Goal: Task Accomplishment & Management: Manage account settings

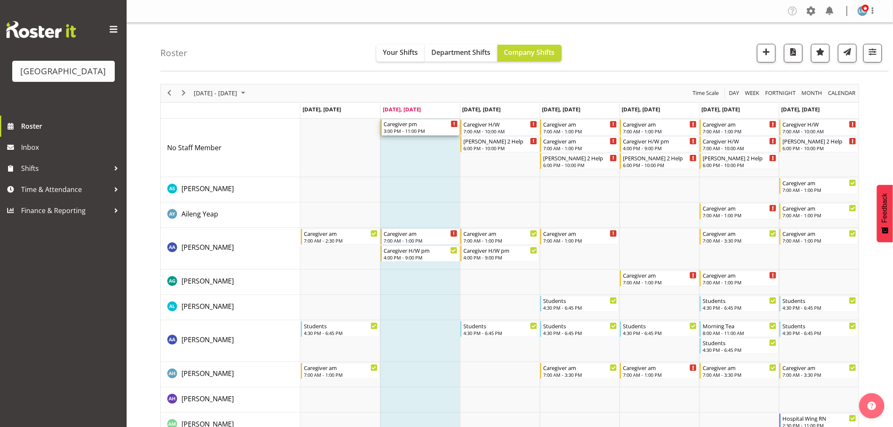
click at [410, 127] on div "Caregiver pm" at bounding box center [420, 123] width 74 height 8
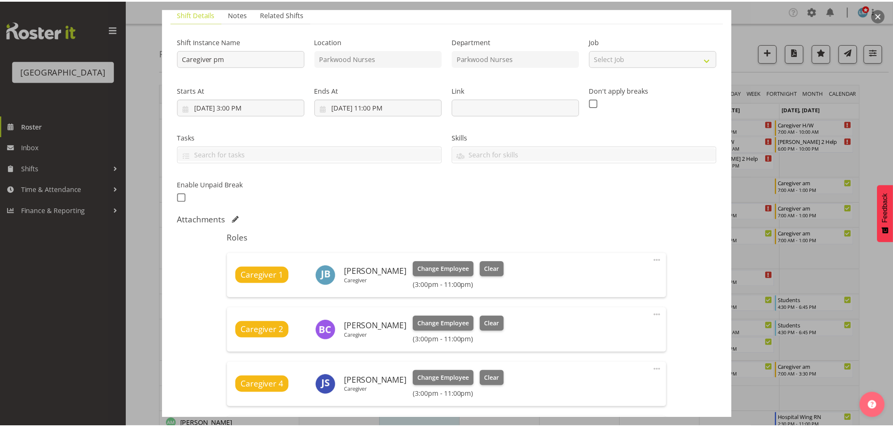
scroll to position [234, 0]
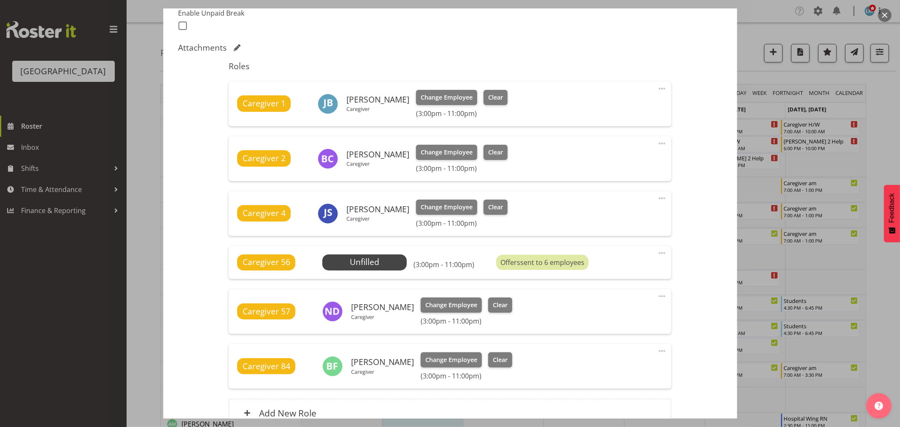
click at [890, 119] on div at bounding box center [450, 213] width 900 height 427
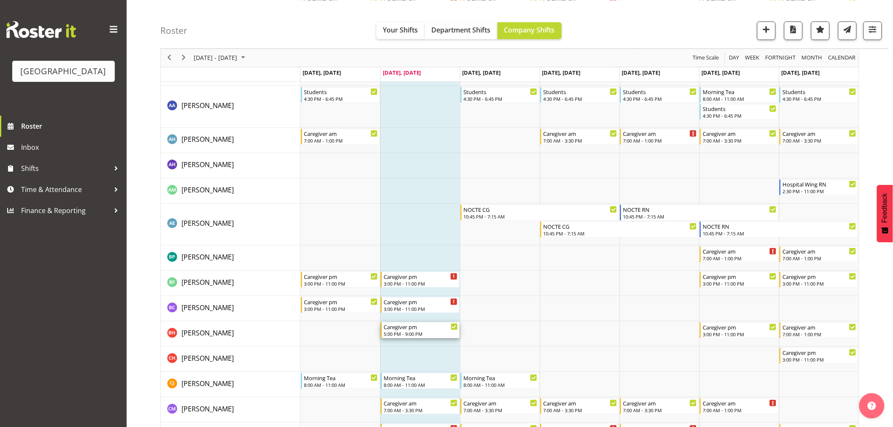
click at [393, 334] on div "5:00 PM - 9:00 PM" at bounding box center [420, 333] width 74 height 7
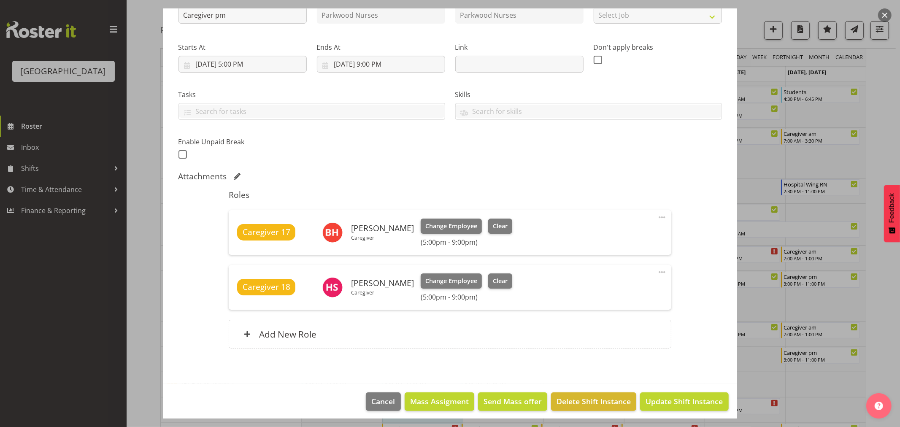
scroll to position [111, 0]
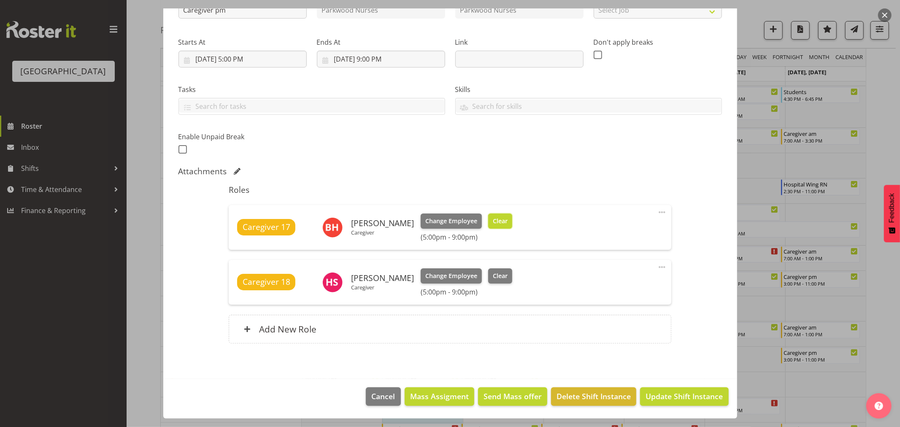
click at [499, 220] on span "Clear" at bounding box center [500, 220] width 15 height 9
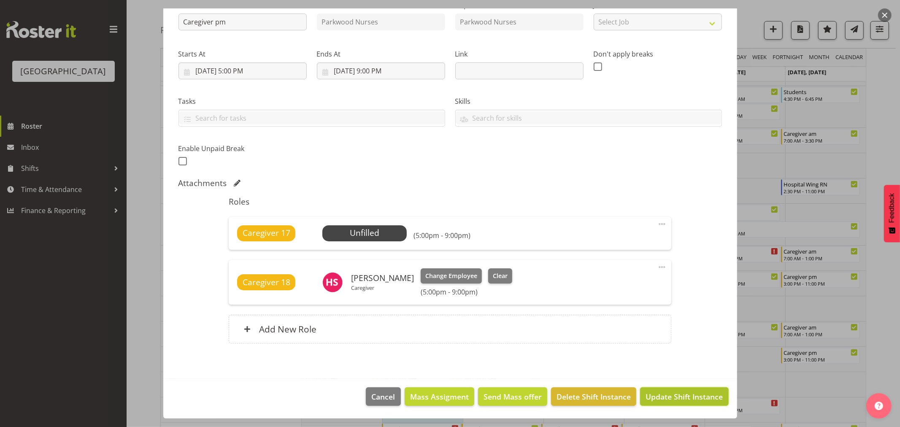
click at [685, 395] on span "Update Shift Instance" at bounding box center [683, 396] width 77 height 11
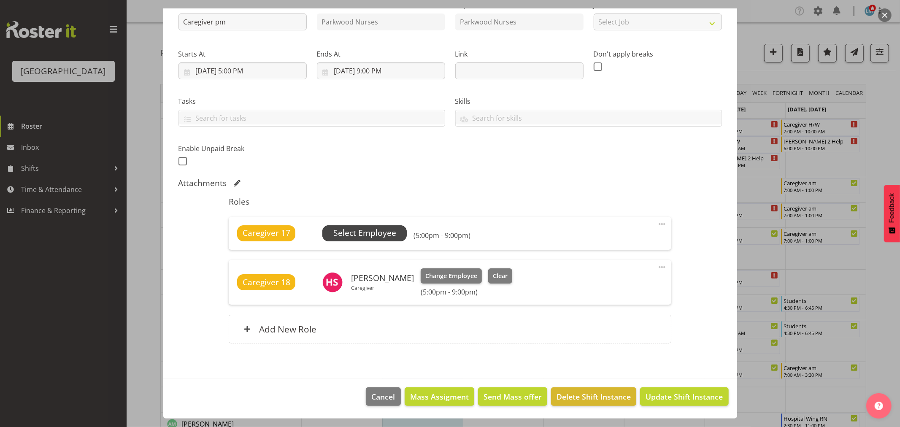
click at [399, 226] on span "Select Employee" at bounding box center [364, 233] width 84 height 16
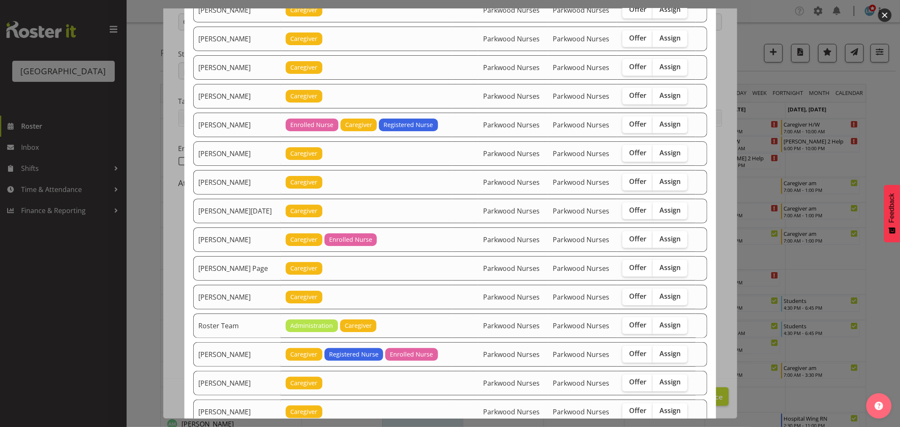
scroll to position [1031, 0]
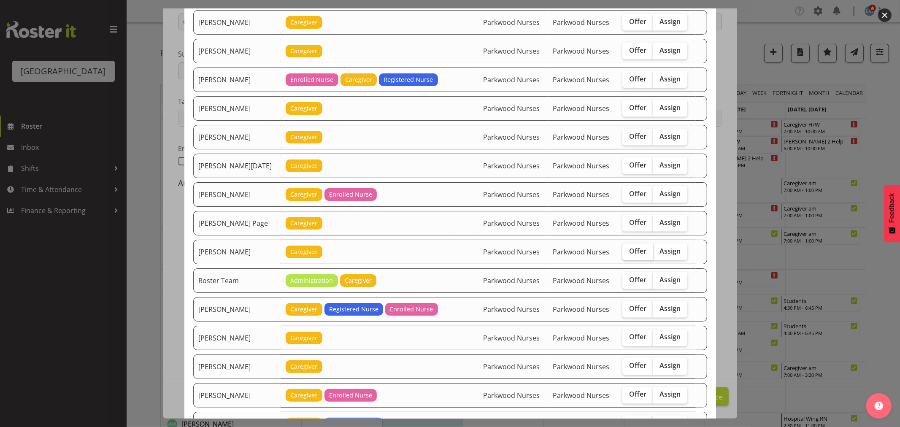
click at [640, 252] on span "Offer" at bounding box center [637, 251] width 17 height 8
click at [628, 252] on input "Offer" at bounding box center [624, 250] width 5 height 5
checkbox input "true"
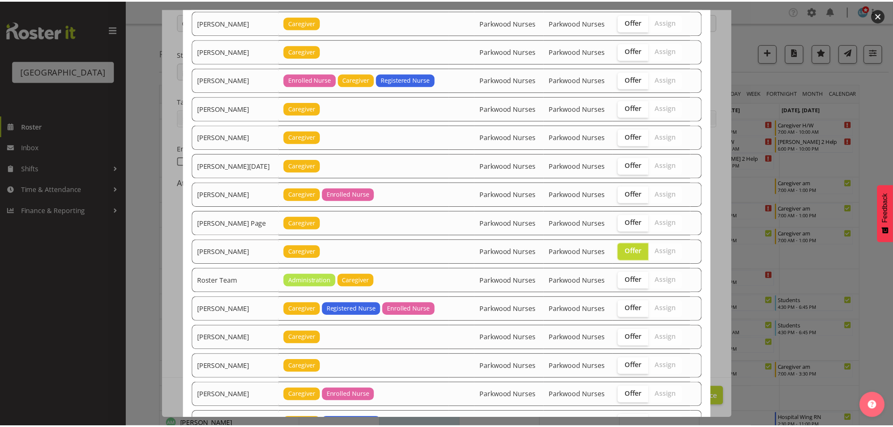
scroll to position [1249, 0]
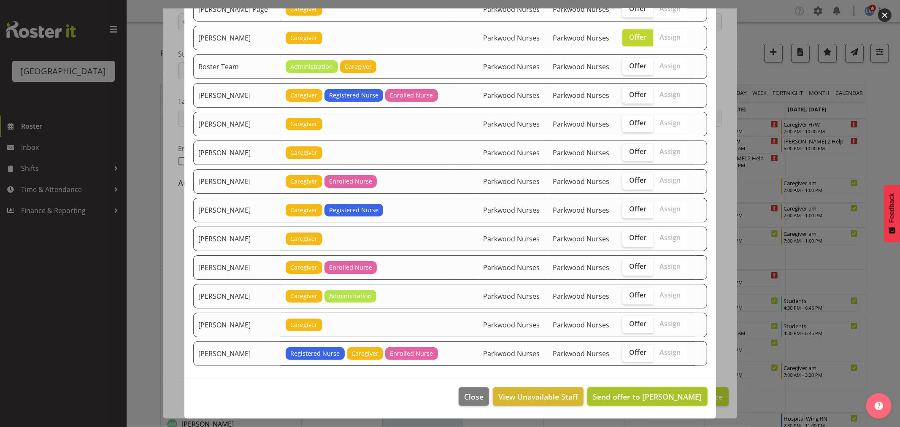
click at [662, 397] on span "Send offer to Roldan R Lopiga" at bounding box center [647, 396] width 109 height 10
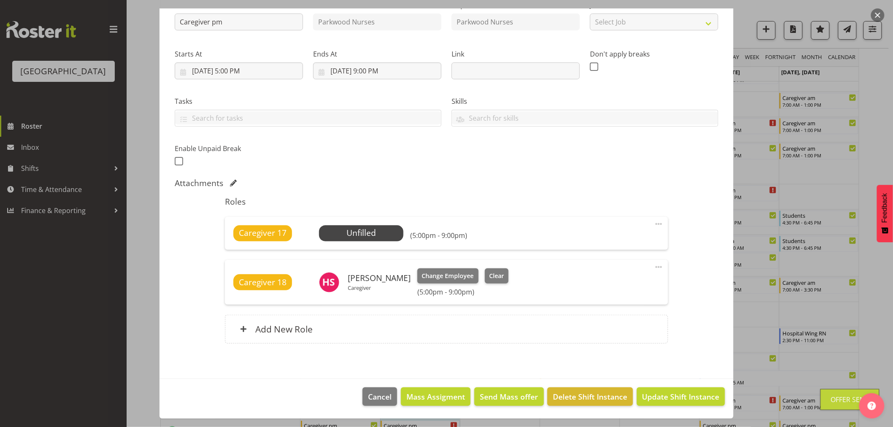
scroll to position [187, 0]
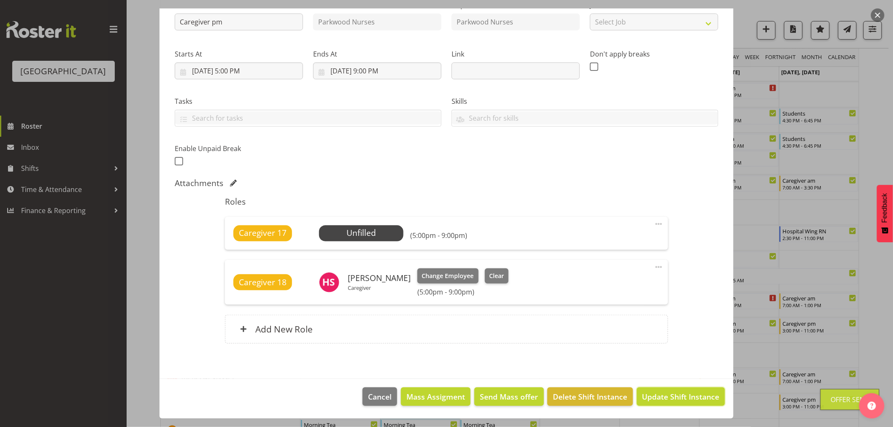
click at [662, 397] on span "Update Shift Instance" at bounding box center [680, 396] width 77 height 11
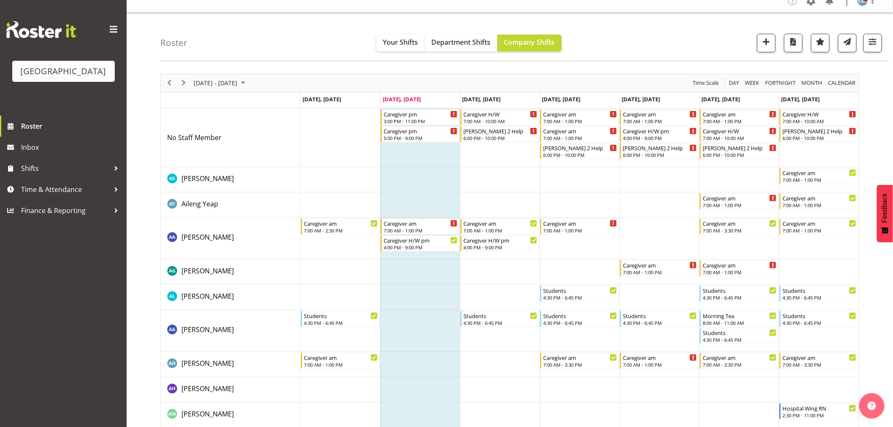
scroll to position [0, 0]
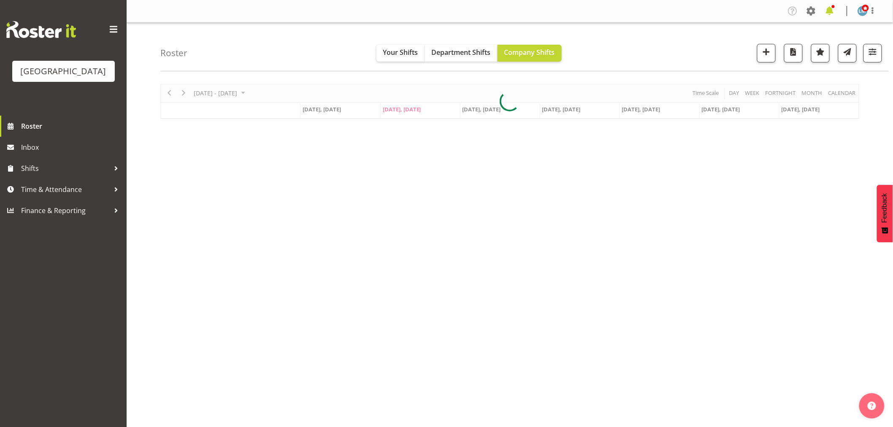
click at [829, 9] on span at bounding box center [829, 10] width 13 height 13
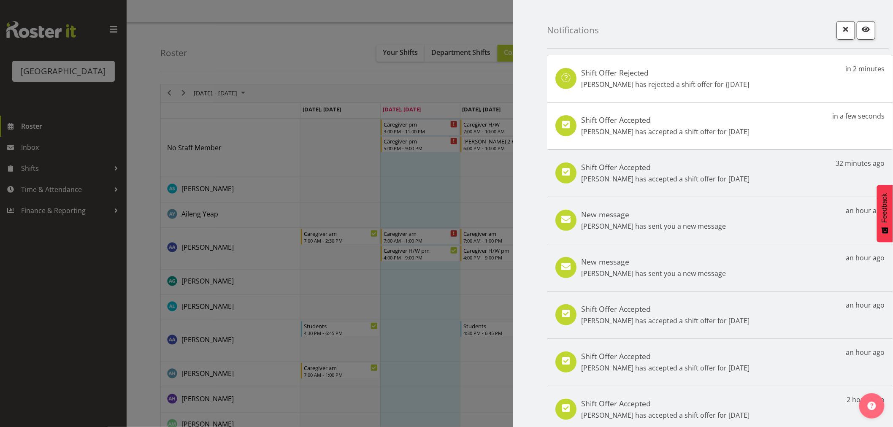
click at [43, 300] on div at bounding box center [446, 213] width 893 height 427
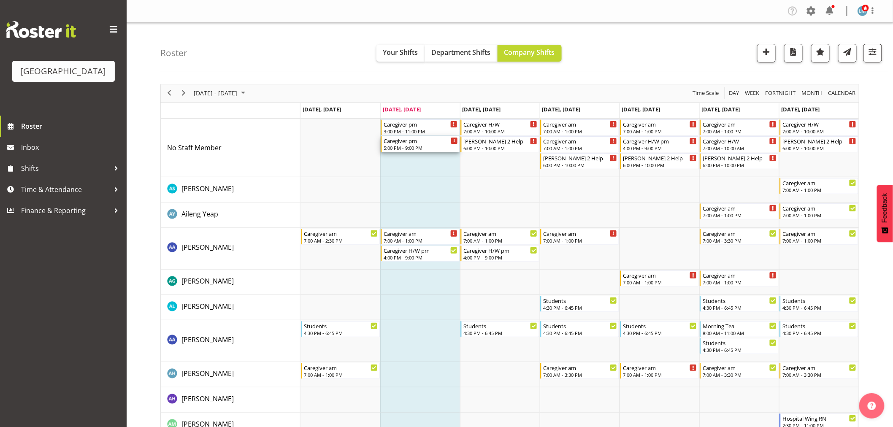
click at [410, 149] on div "5:00 PM - 9:00 PM" at bounding box center [420, 147] width 74 height 7
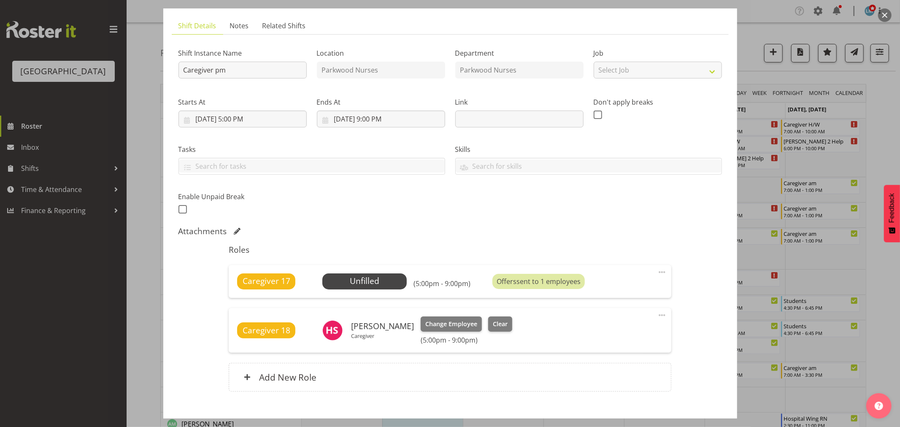
scroll to position [94, 0]
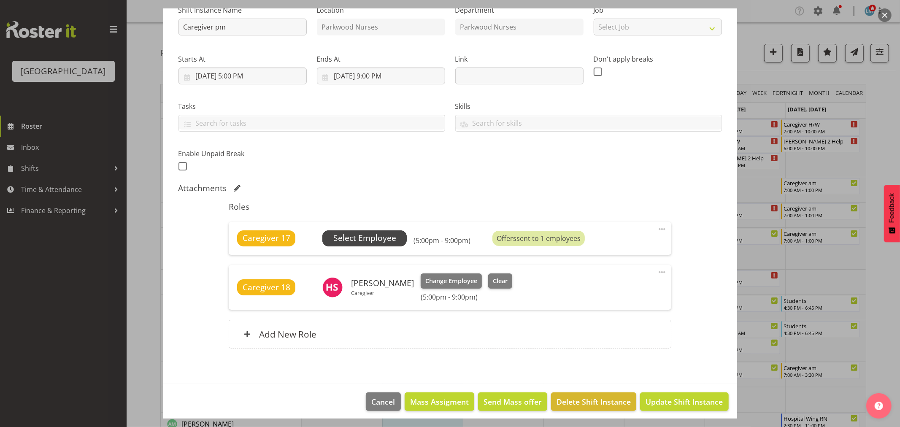
click at [384, 239] on span "Select Employee" at bounding box center [364, 238] width 63 height 12
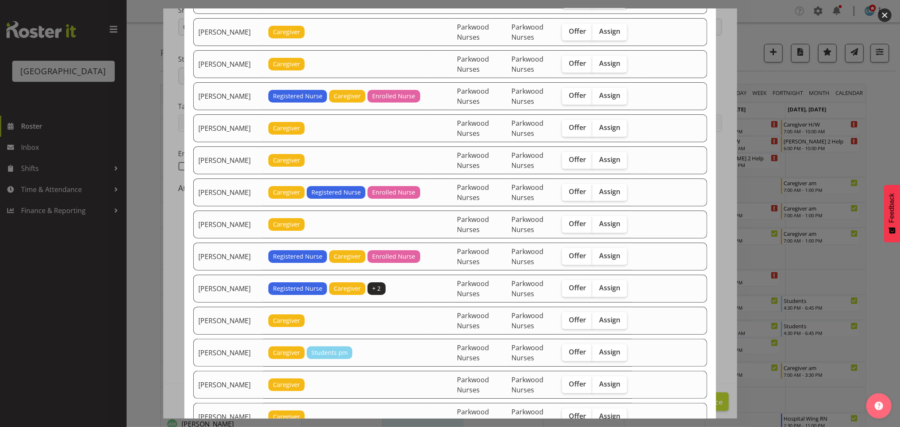
scroll to position [187, 0]
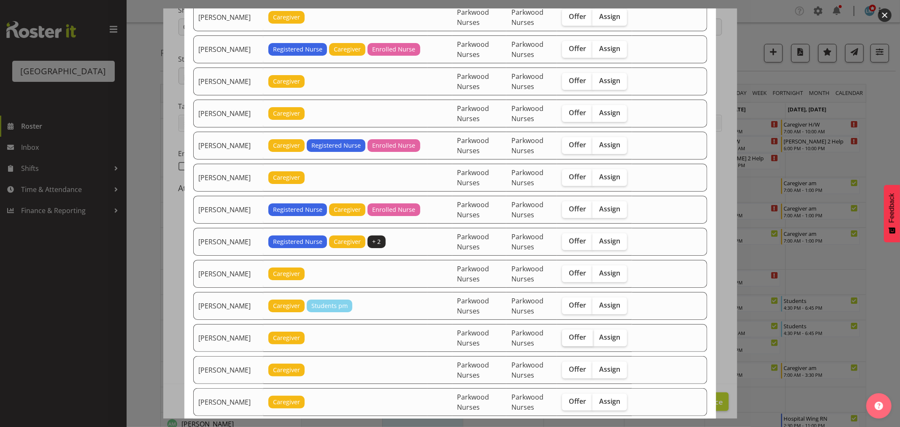
click at [571, 339] on span "Offer" at bounding box center [577, 337] width 17 height 8
click at [567, 339] on input "Offer" at bounding box center [564, 337] width 5 height 5
checkbox input "true"
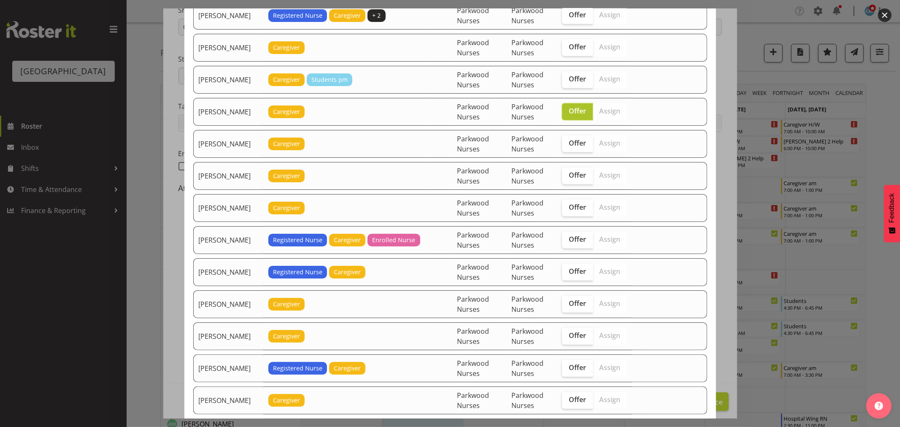
scroll to position [422, 0]
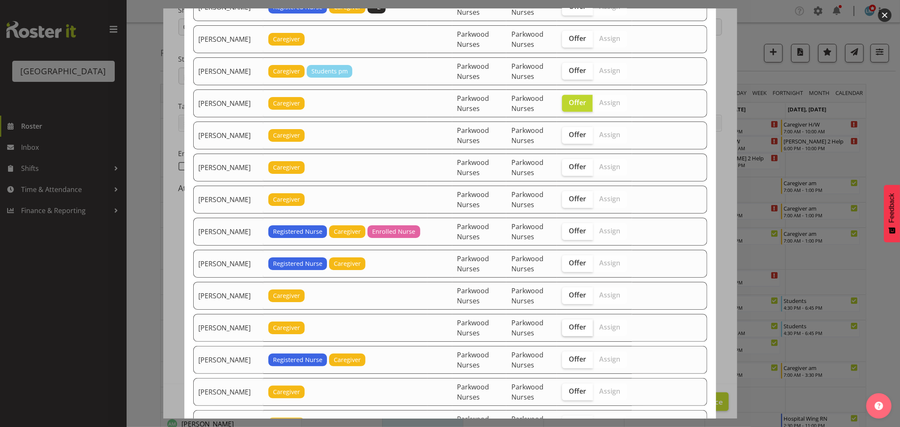
click at [570, 330] on span "Offer" at bounding box center [577, 327] width 17 height 8
click at [567, 330] on input "Offer" at bounding box center [564, 326] width 5 height 5
checkbox input "true"
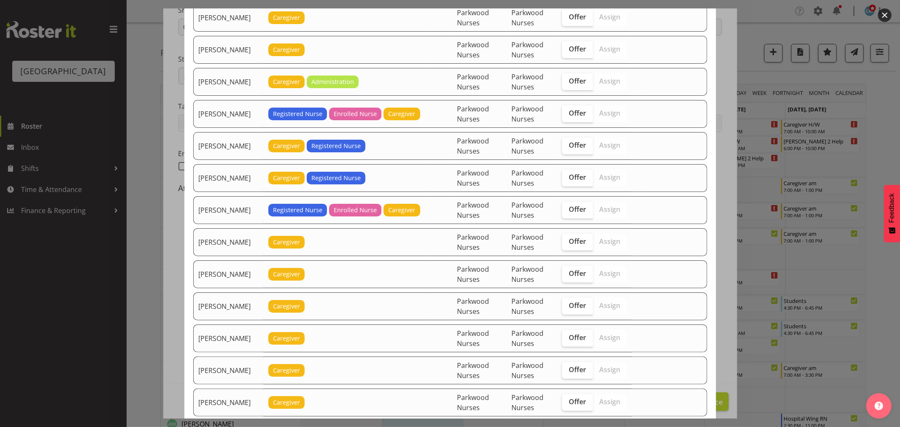
scroll to position [796, 0]
click at [580, 306] on span "Offer" at bounding box center [577, 305] width 17 height 8
click at [567, 306] on input "Offer" at bounding box center [564, 304] width 5 height 5
click at [585, 308] on label "Offer" at bounding box center [577, 305] width 31 height 17
click at [567, 308] on input "Offer" at bounding box center [564, 304] width 5 height 5
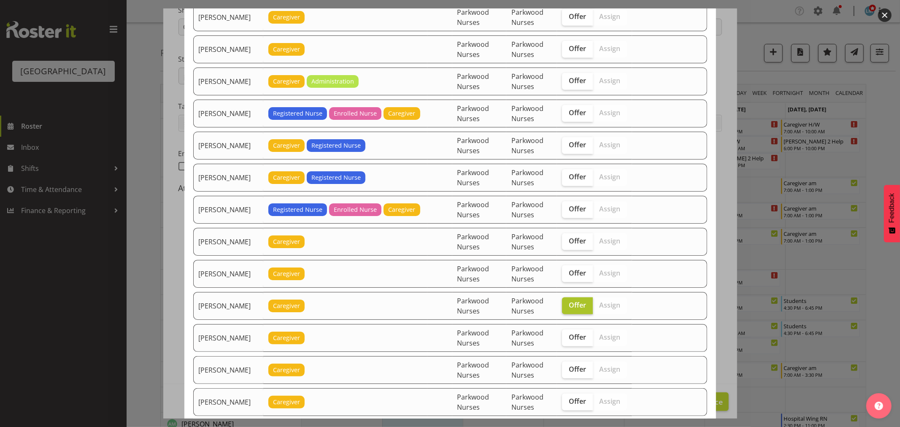
checkbox input "false"
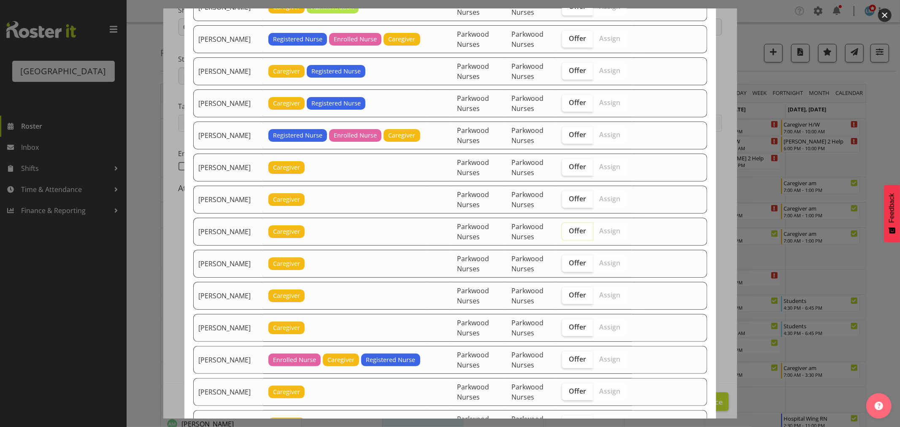
scroll to position [890, 0]
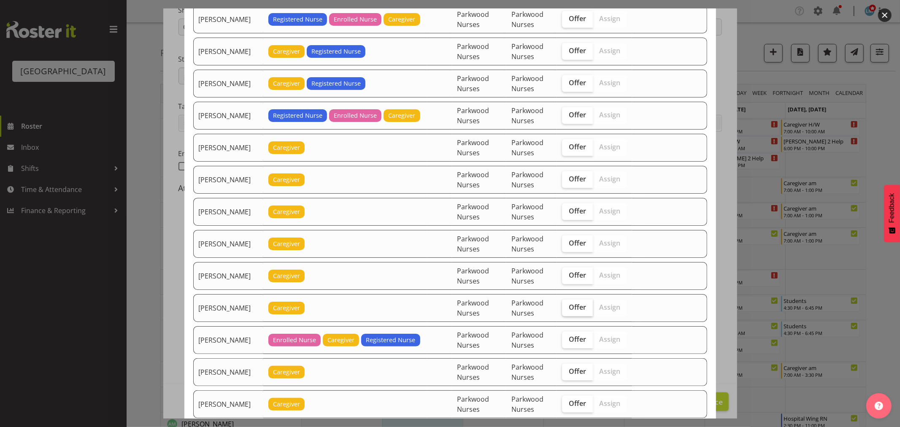
click at [576, 310] on span "Offer" at bounding box center [577, 307] width 17 height 8
click at [567, 310] on input "Offer" at bounding box center [564, 307] width 5 height 5
checkbox input "true"
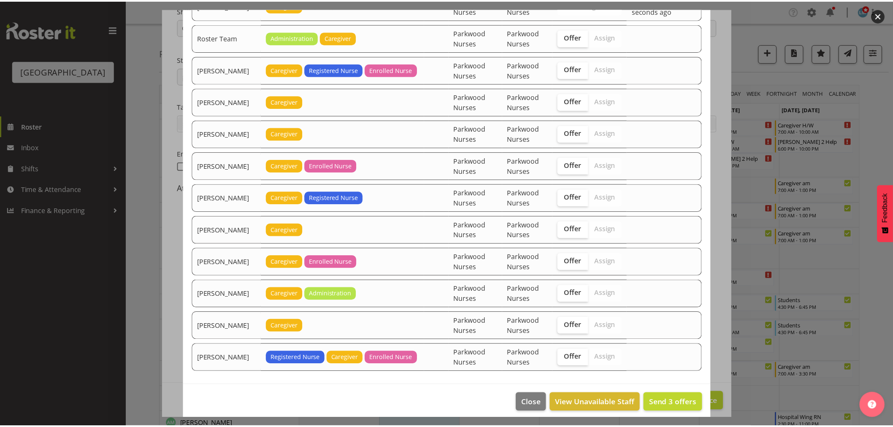
scroll to position [1428, 0]
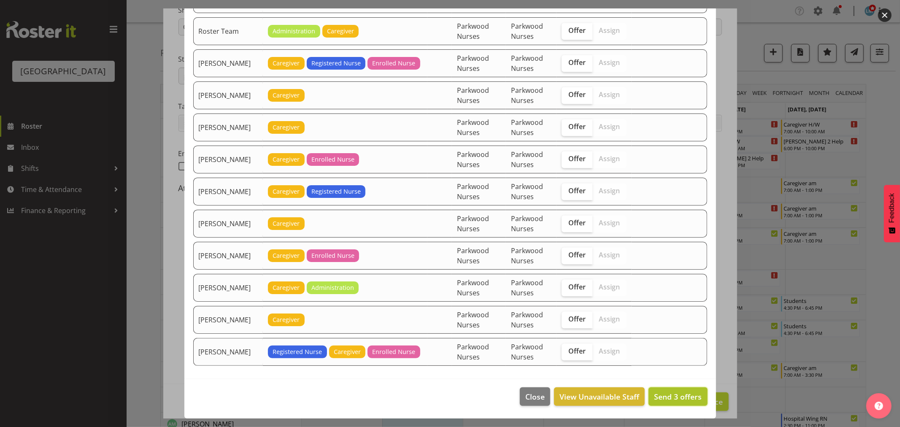
click at [681, 391] on span "Send 3 offers" at bounding box center [678, 396] width 48 height 10
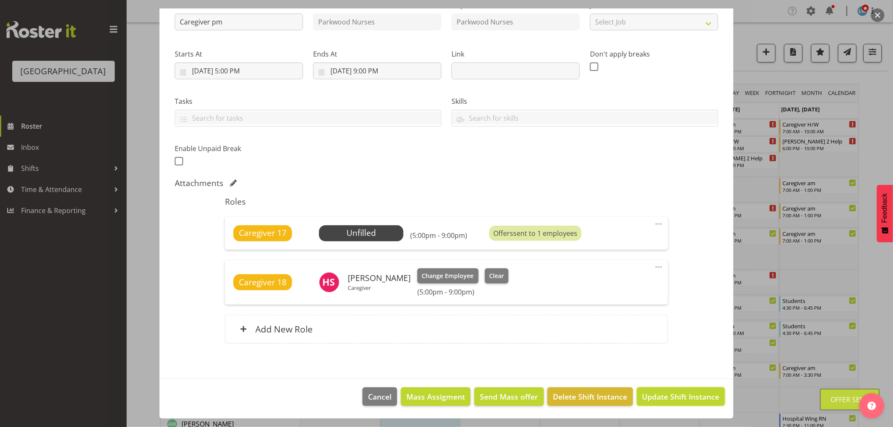
click at [681, 391] on span "Update Shift Instance" at bounding box center [680, 396] width 77 height 11
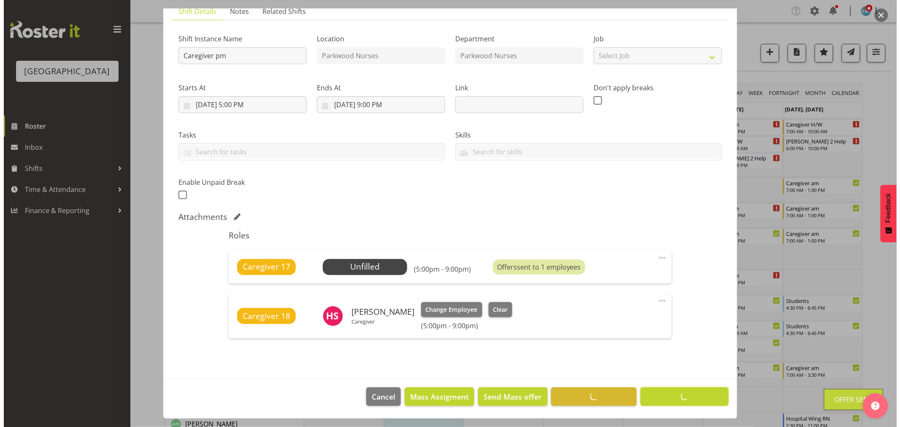
scroll to position [65, 0]
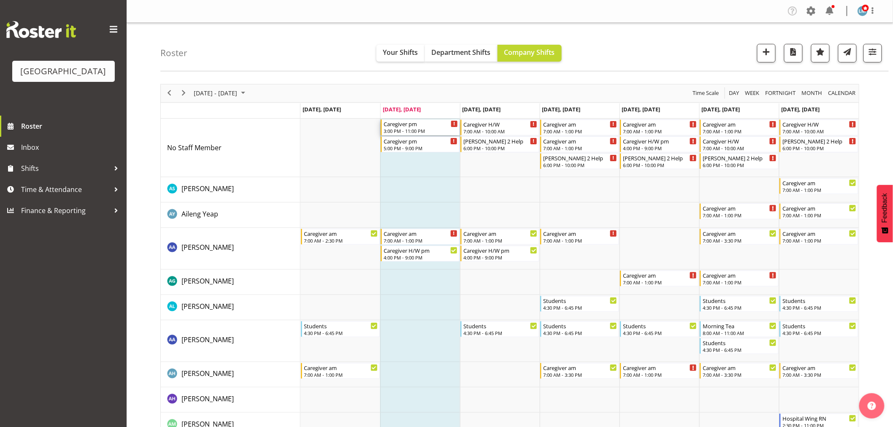
click at [410, 125] on div "Caregiver pm" at bounding box center [420, 123] width 74 height 8
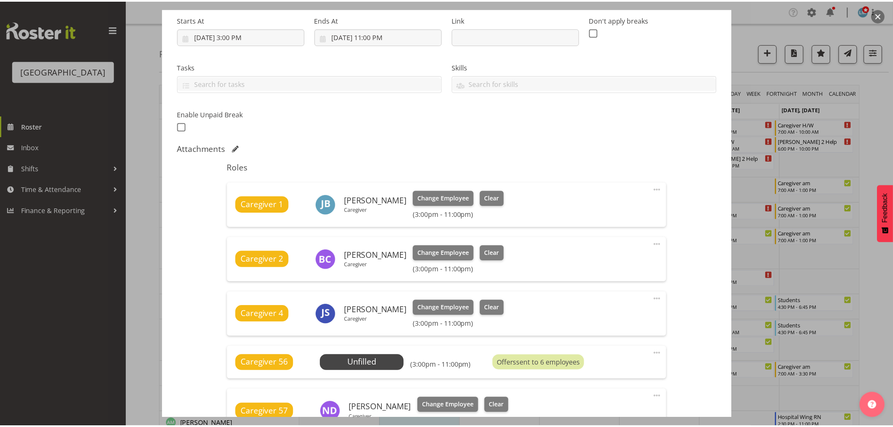
scroll to position [140, 0]
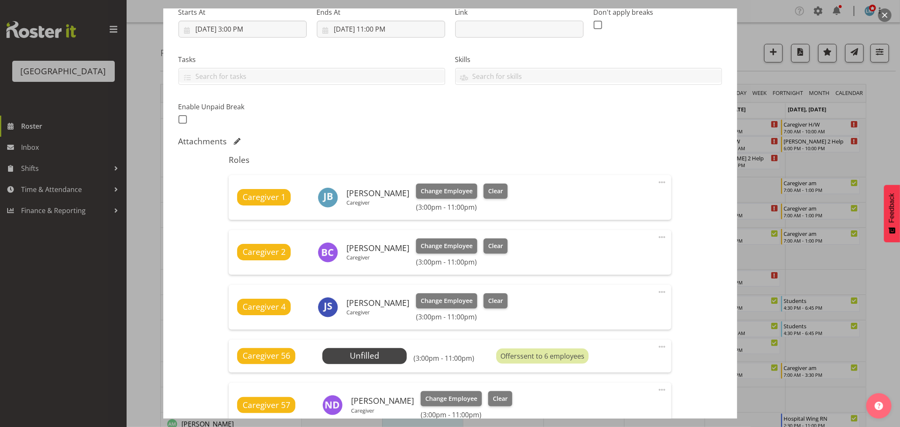
click at [877, 137] on div at bounding box center [450, 213] width 900 height 427
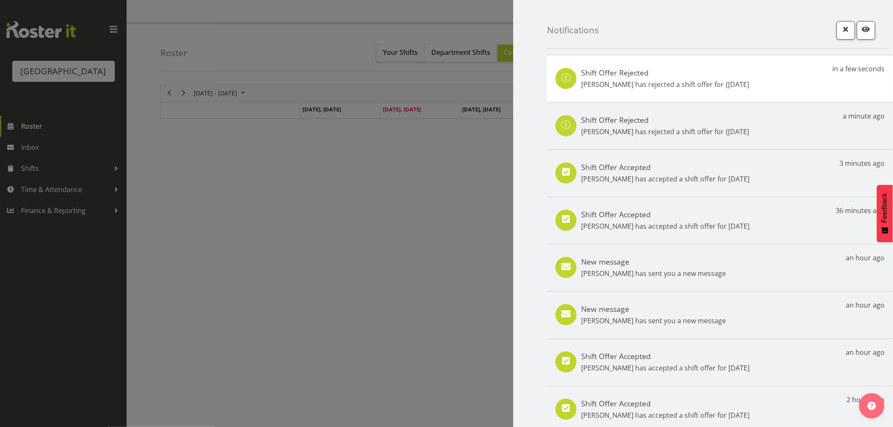
click at [73, 252] on div at bounding box center [446, 213] width 893 height 427
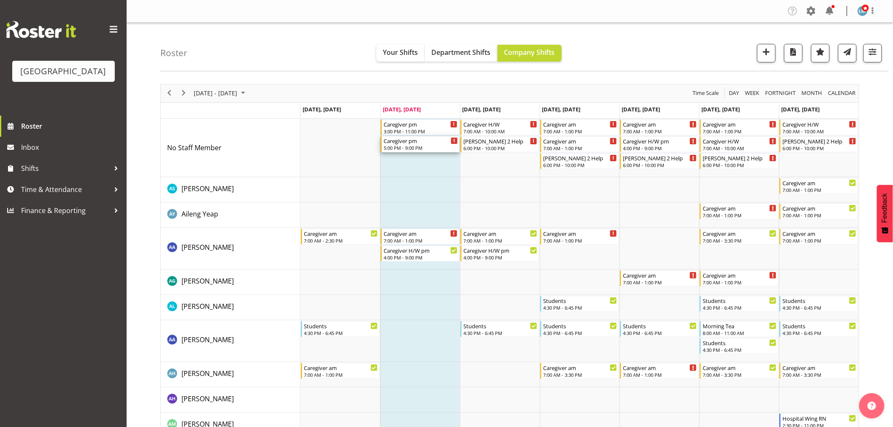
click at [407, 146] on div "5:00 PM - 9:00 PM" at bounding box center [420, 147] width 74 height 7
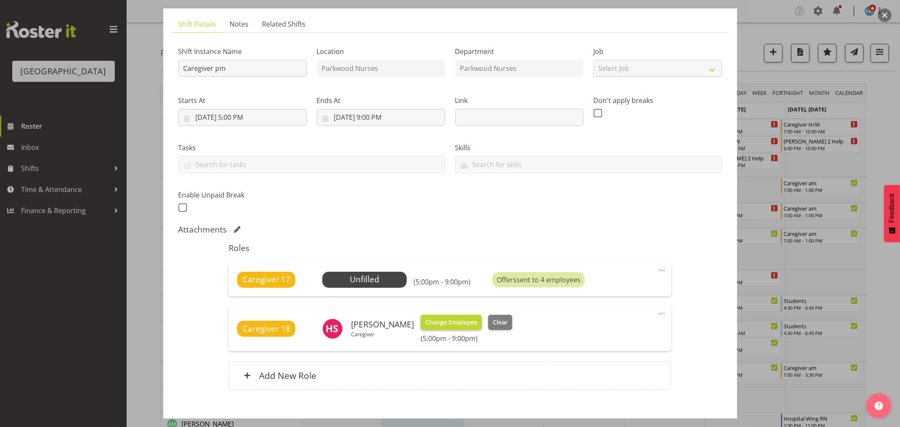
scroll to position [99, 0]
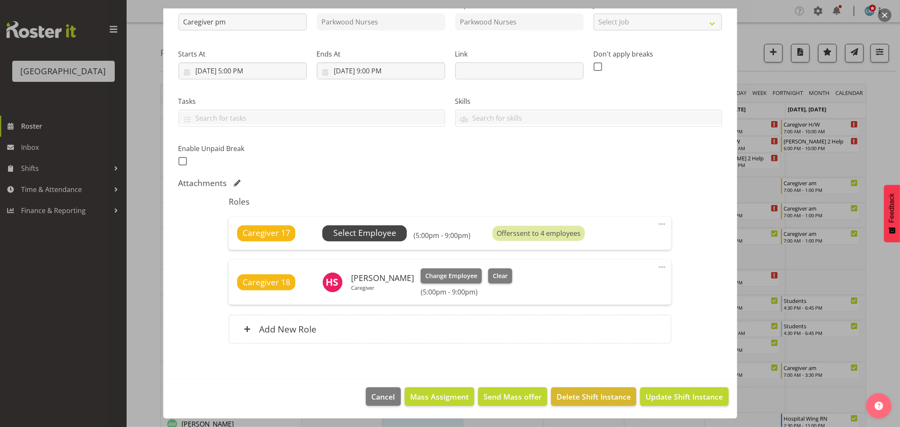
click at [393, 234] on span "Select Employee" at bounding box center [364, 233] width 63 height 12
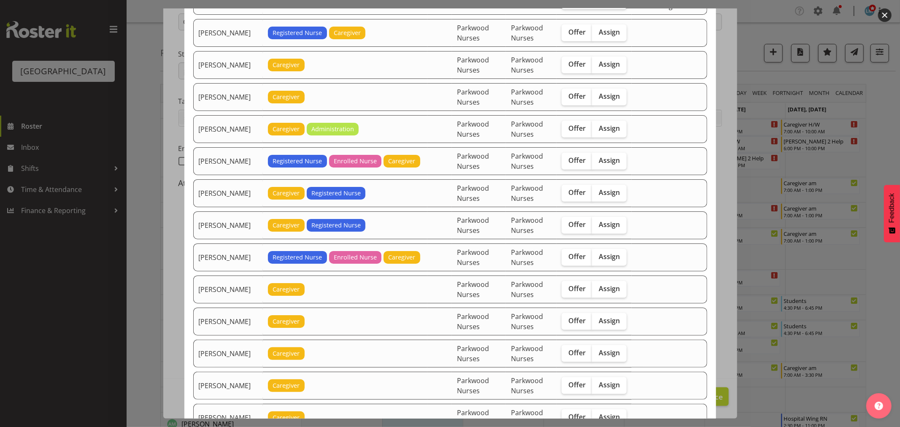
scroll to position [750, 0]
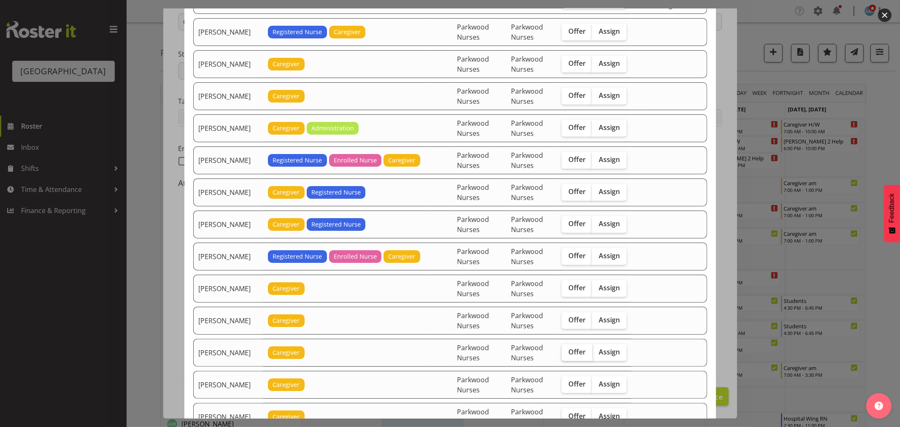
click at [572, 356] on span "Offer" at bounding box center [576, 352] width 17 height 8
click at [567, 355] on input "Offer" at bounding box center [563, 351] width 5 height 5
checkbox input "true"
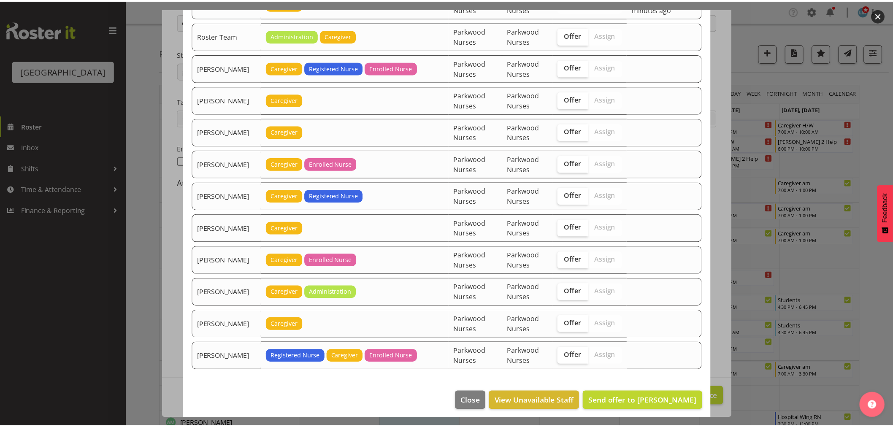
scroll to position [1428, 0]
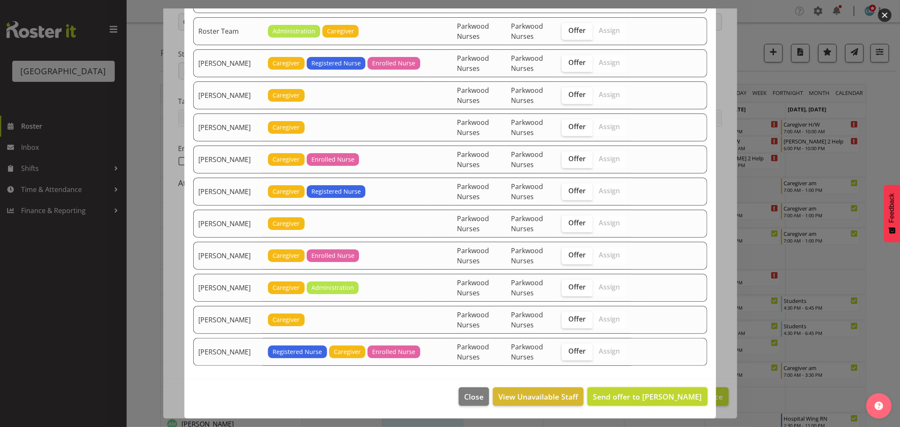
click at [661, 400] on span "Send offer to Mandy Robertson" at bounding box center [647, 396] width 109 height 10
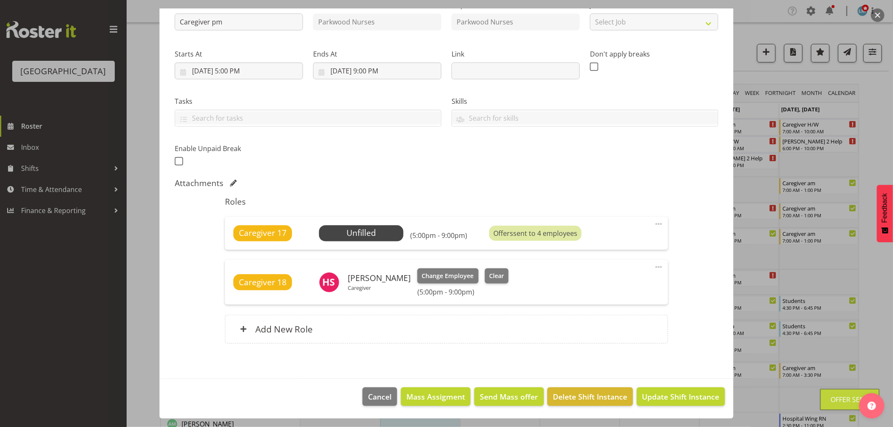
scroll to position [187, 0]
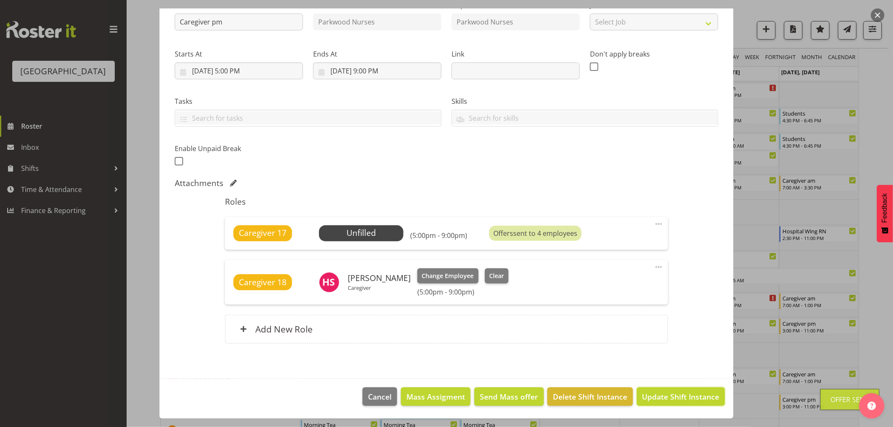
click at [661, 400] on span "Update Shift Instance" at bounding box center [680, 396] width 77 height 11
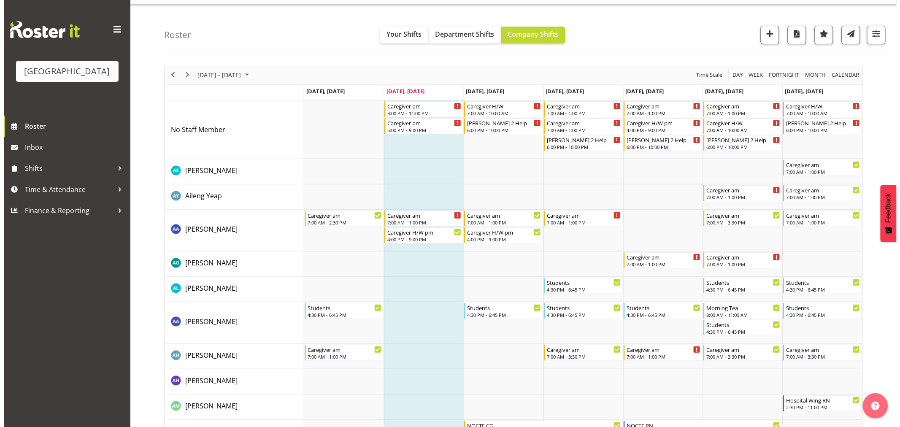
scroll to position [0, 0]
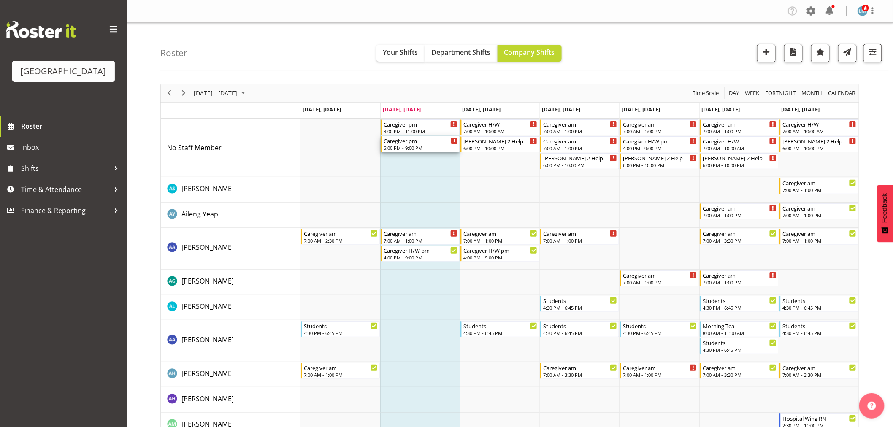
click at [407, 142] on div "Caregiver pm" at bounding box center [420, 140] width 74 height 8
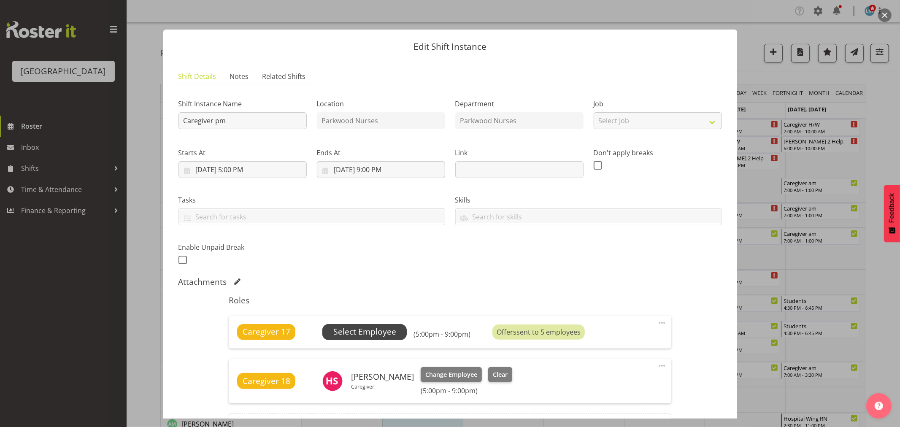
click at [394, 326] on span "Select Employee" at bounding box center [364, 332] width 84 height 16
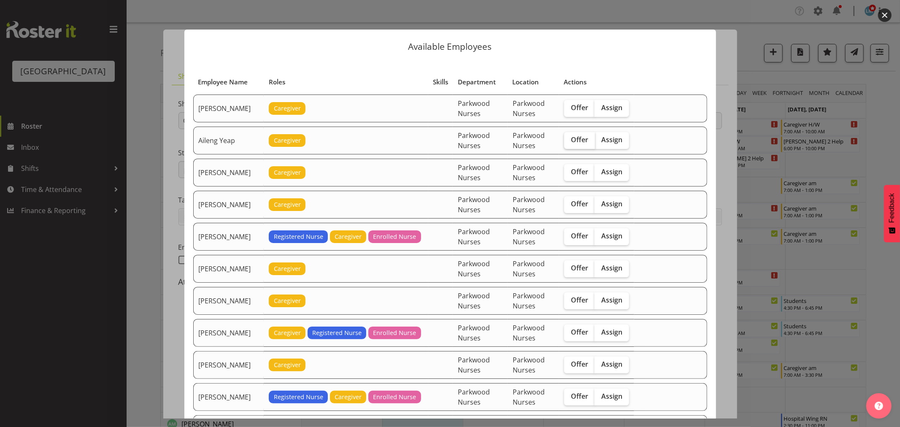
click at [582, 141] on span "Offer" at bounding box center [579, 139] width 17 height 8
click at [569, 141] on input "Offer" at bounding box center [566, 139] width 5 height 5
checkbox input "true"
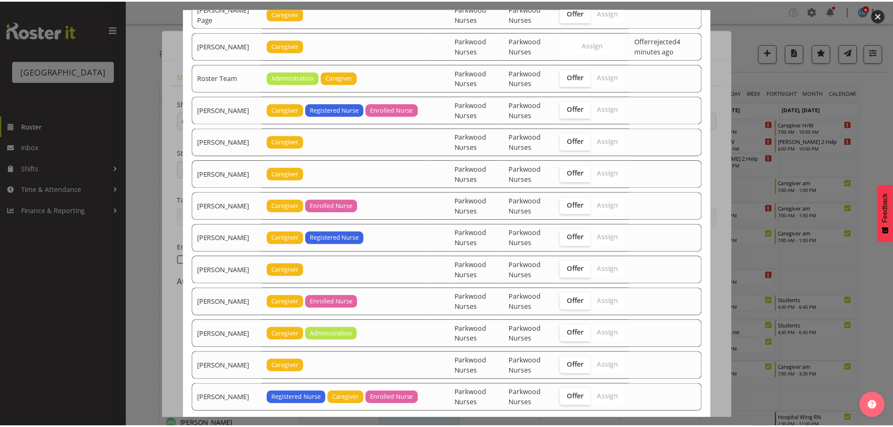
scroll to position [1428, 0]
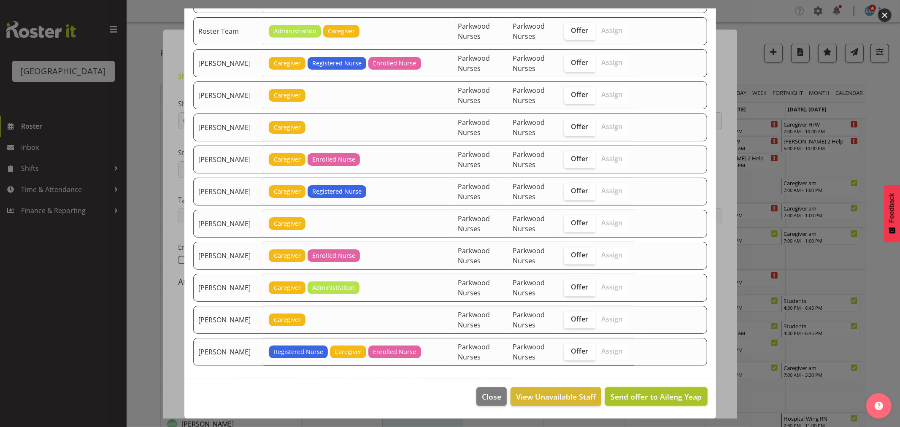
click at [684, 397] on span "Send offer to Aileng Yeap" at bounding box center [655, 396] width 91 height 10
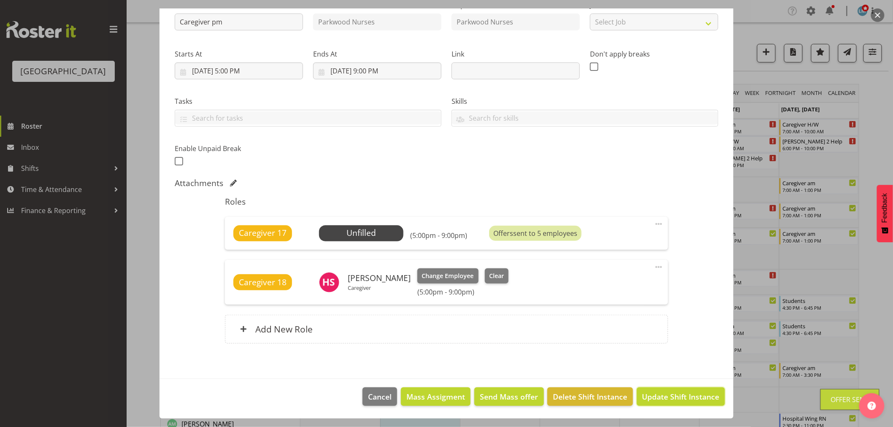
click at [684, 397] on span "Update Shift Instance" at bounding box center [680, 396] width 77 height 11
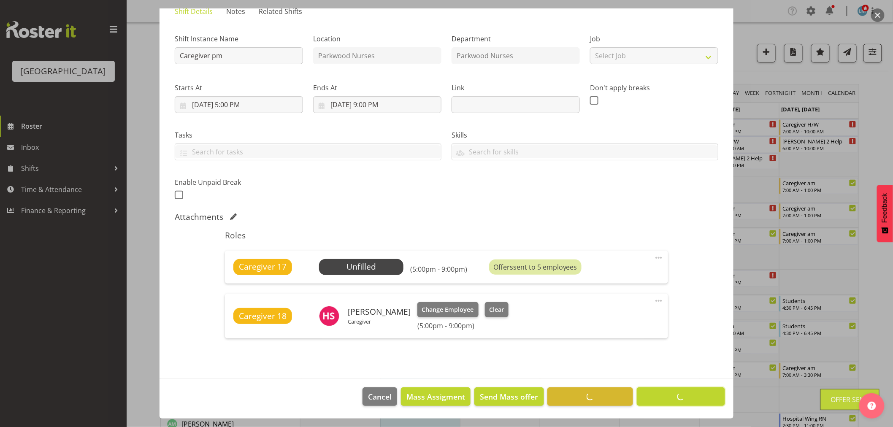
scroll to position [65, 0]
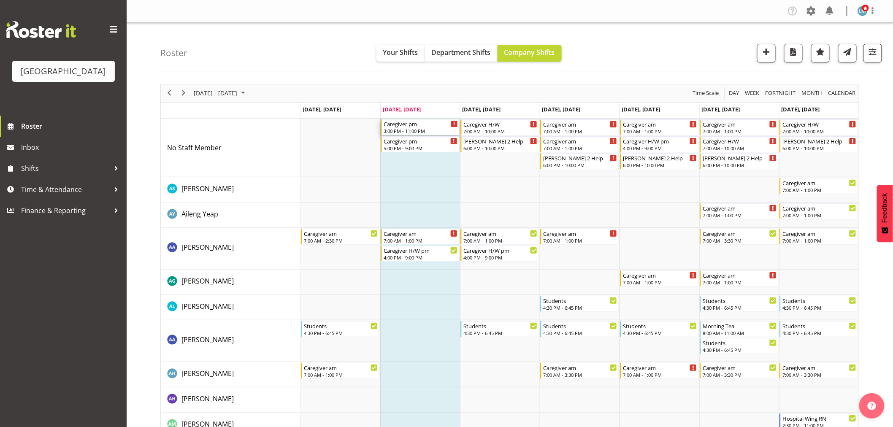
click at [402, 128] on div "3:00 PM - 11:00 PM" at bounding box center [420, 130] width 74 height 7
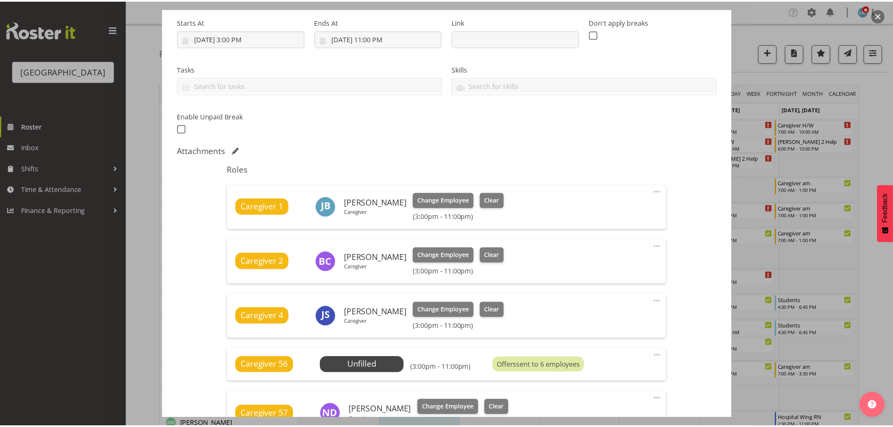
scroll to position [187, 0]
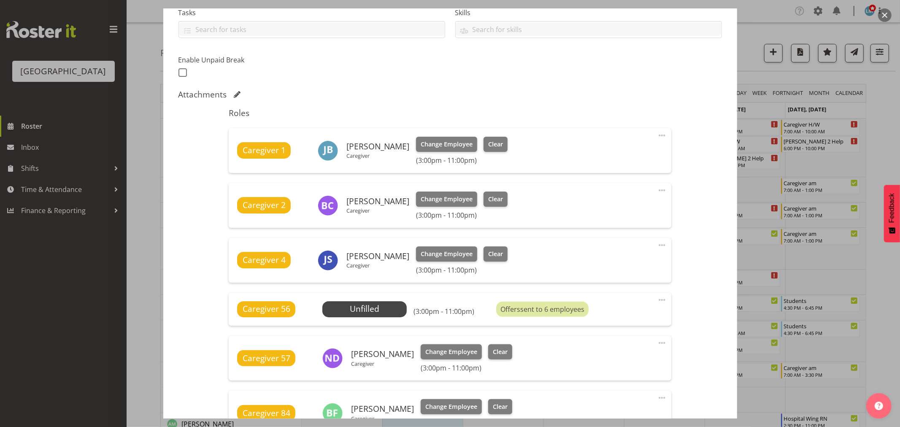
click at [892, 144] on div at bounding box center [450, 213] width 900 height 427
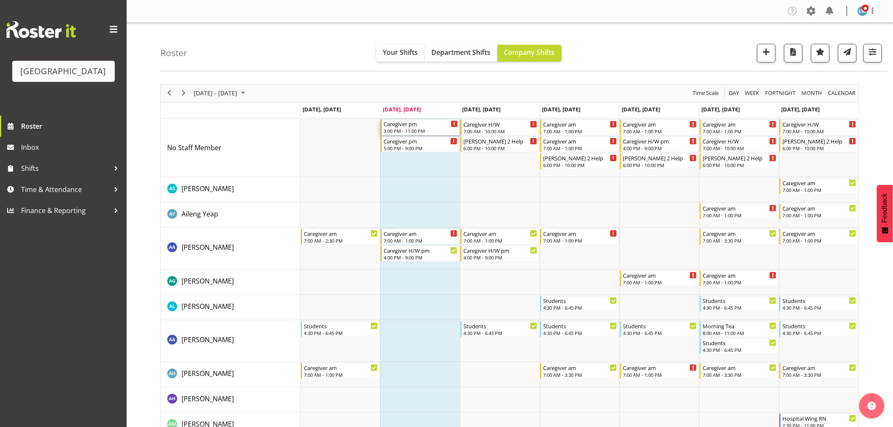
click at [405, 129] on div "3:00 PM - 11:00 PM" at bounding box center [420, 130] width 74 height 7
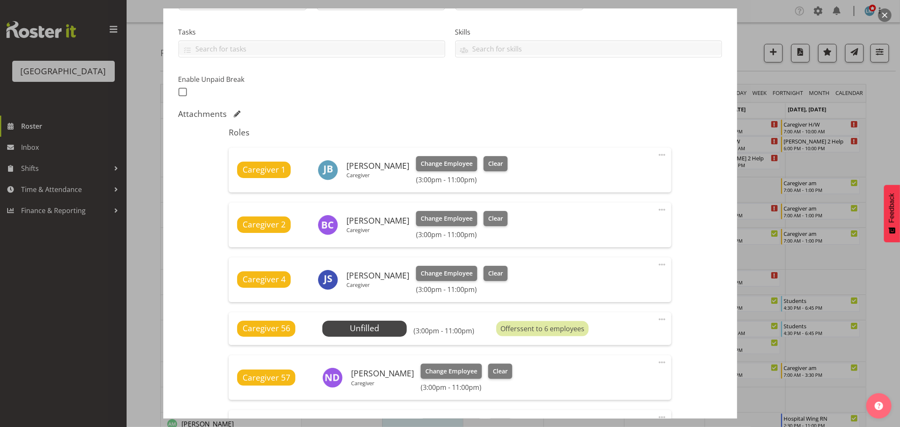
scroll to position [234, 0]
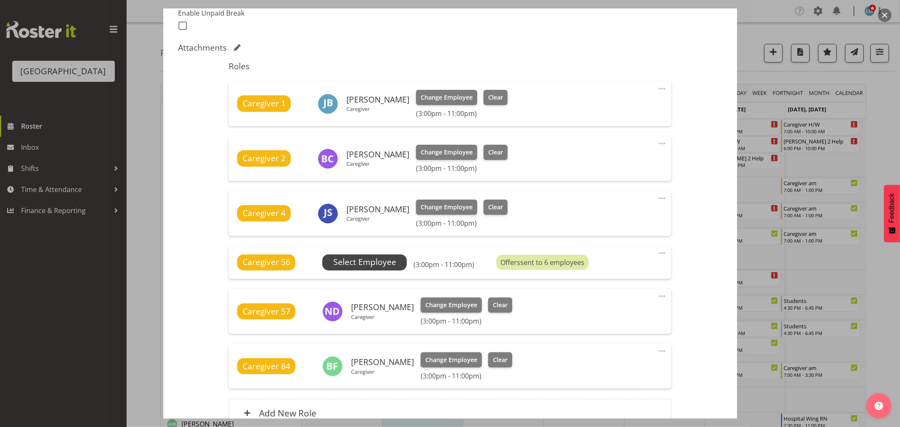
click at [374, 256] on span "Select Employee" at bounding box center [364, 262] width 63 height 12
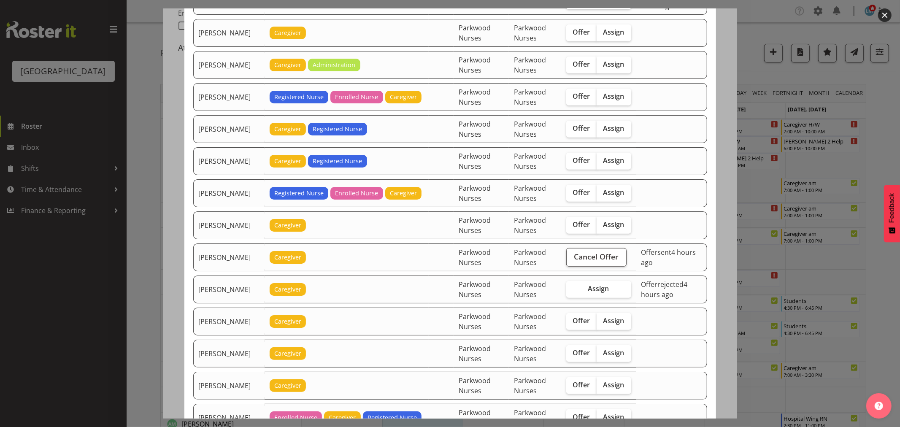
scroll to position [747, 0]
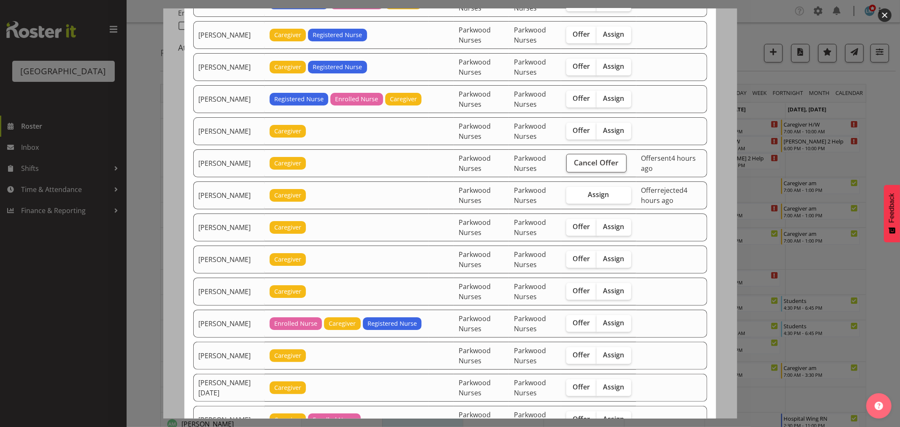
click at [880, 109] on div at bounding box center [450, 213] width 900 height 427
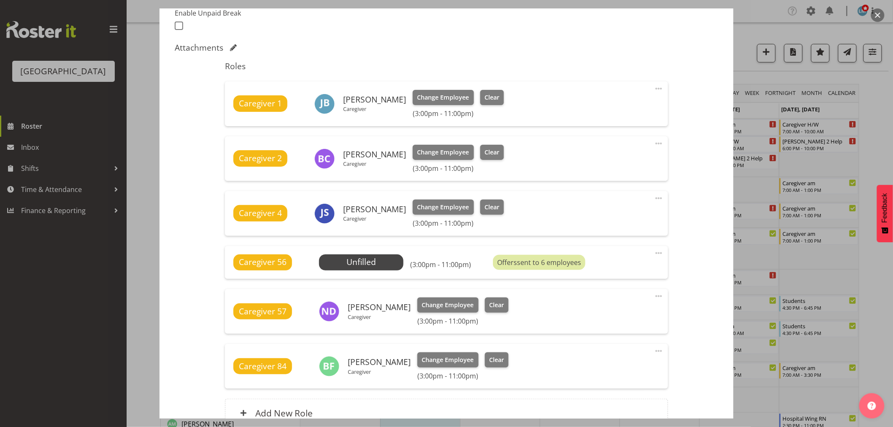
click at [880, 109] on div at bounding box center [446, 213] width 893 height 427
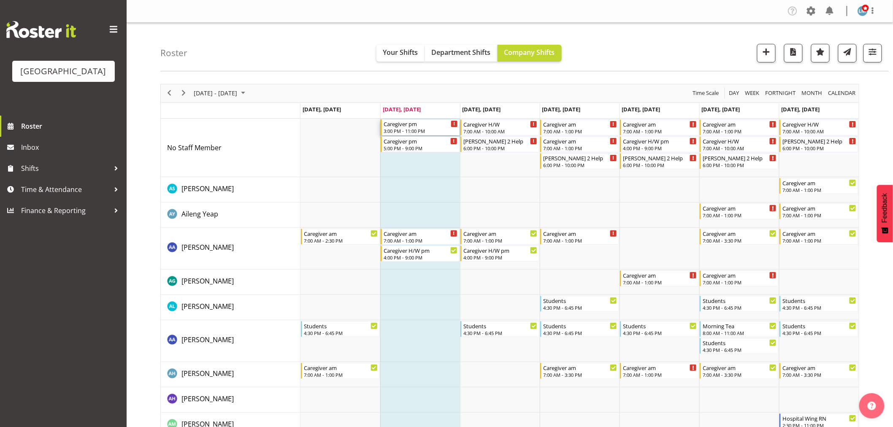
click at [425, 123] on div "Caregiver pm" at bounding box center [420, 123] width 74 height 8
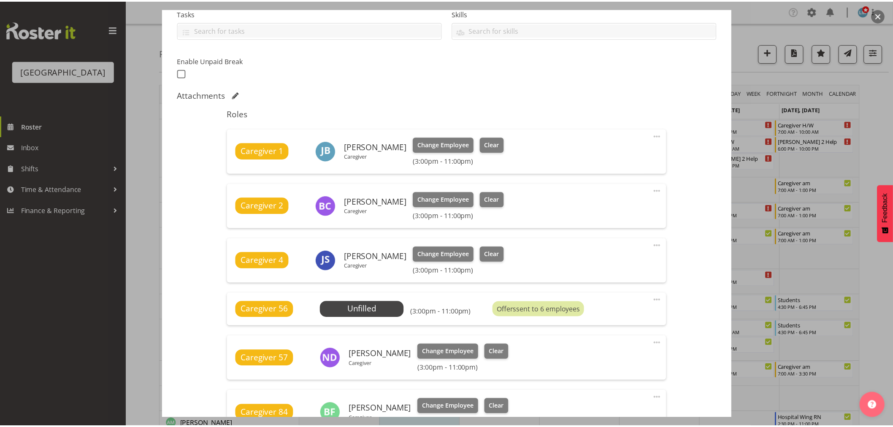
scroll to position [187, 0]
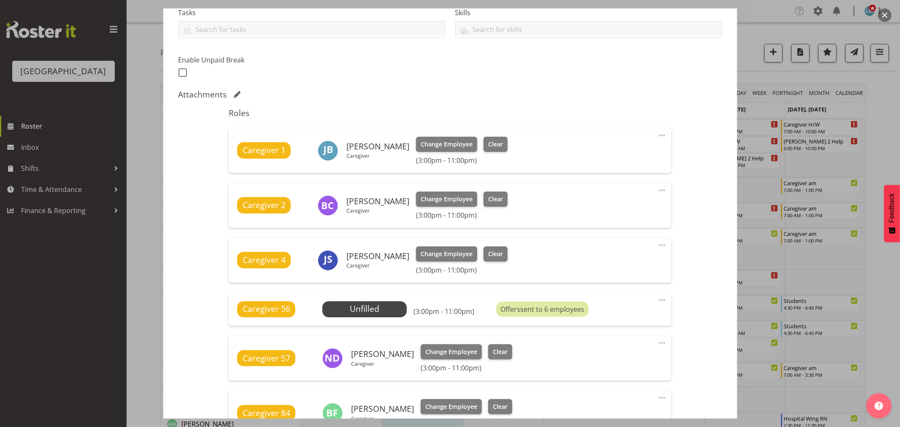
click at [888, 143] on div at bounding box center [450, 213] width 900 height 427
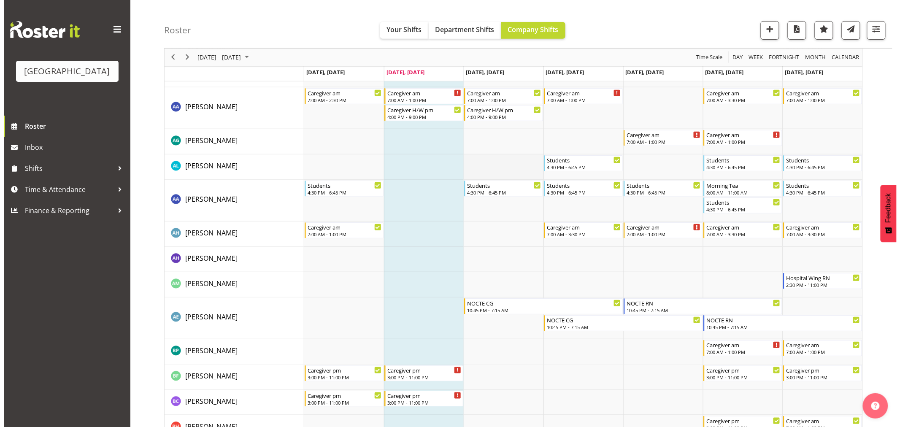
scroll to position [0, 0]
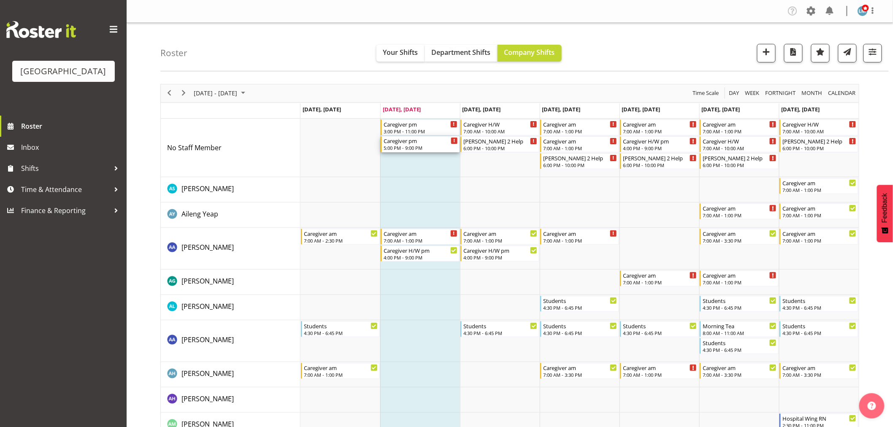
click at [423, 142] on div "Caregiver pm" at bounding box center [420, 140] width 74 height 8
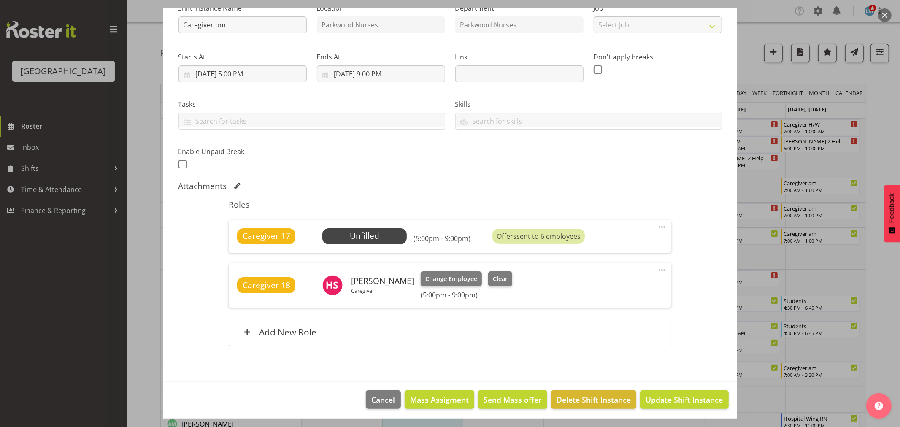
scroll to position [99, 0]
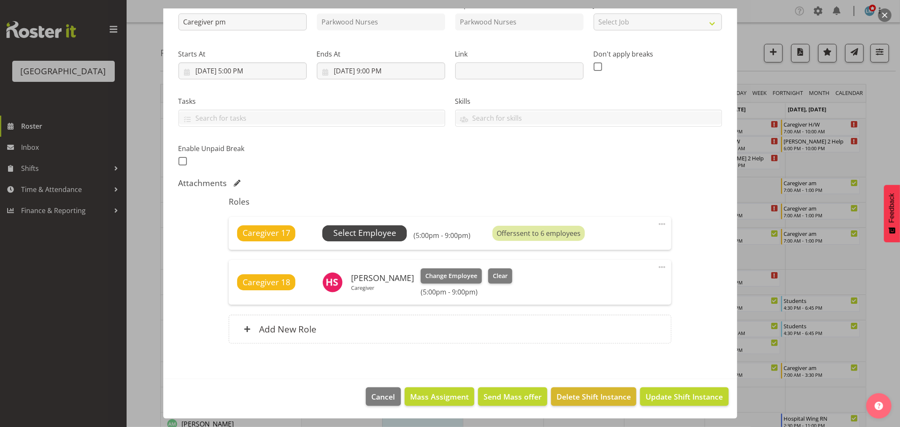
click at [372, 237] on span "Select Employee" at bounding box center [364, 233] width 63 height 12
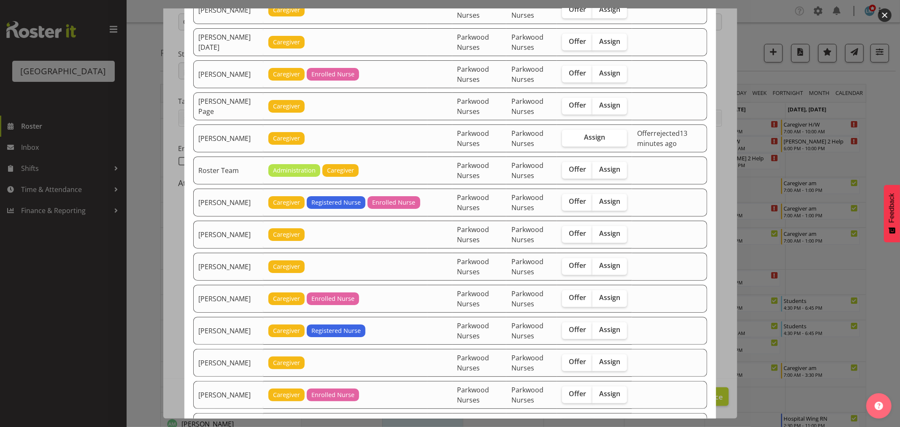
scroll to position [1406, 0]
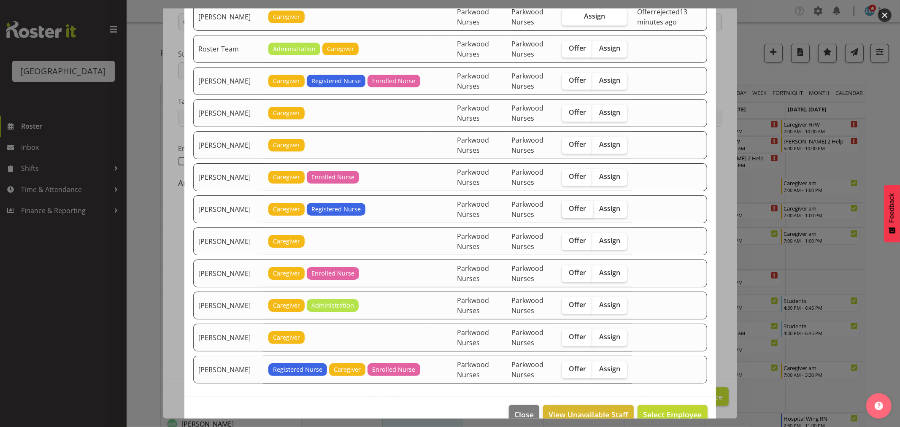
click at [571, 213] on span "Offer" at bounding box center [577, 208] width 17 height 8
click at [567, 211] on input "Offer" at bounding box center [564, 208] width 5 height 5
checkbox input "true"
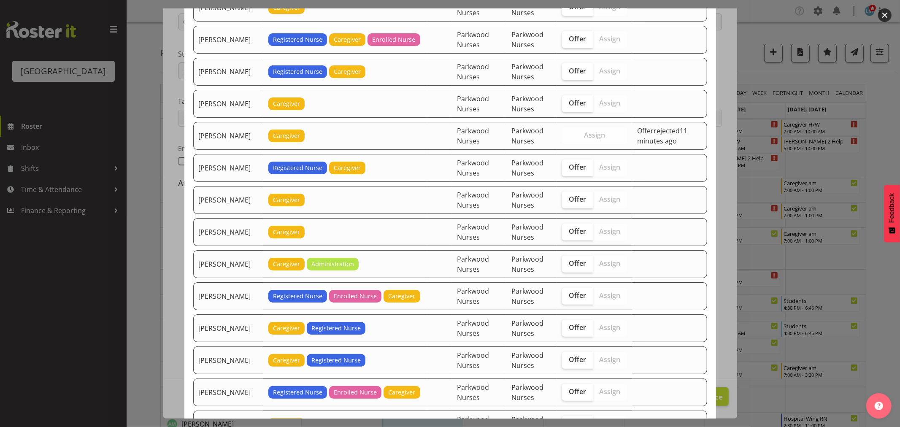
scroll to position [562, 0]
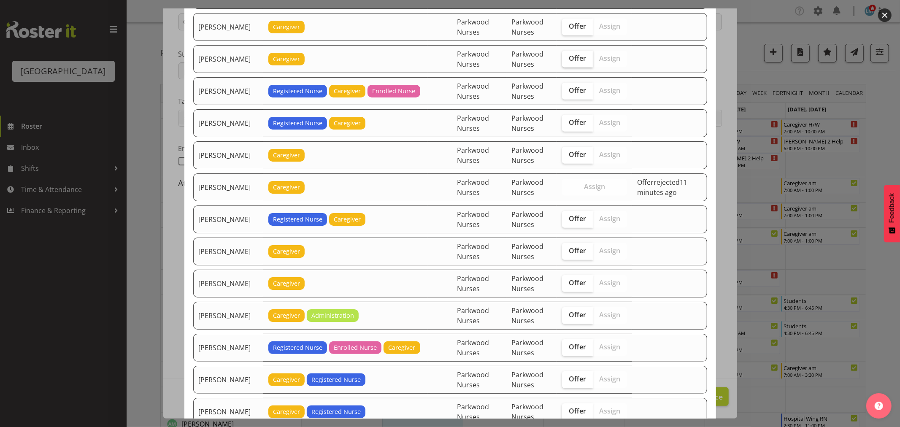
click at [585, 59] on span "Offer" at bounding box center [577, 58] width 17 height 8
click at [567, 59] on input "Offer" at bounding box center [564, 58] width 5 height 5
checkbox input "true"
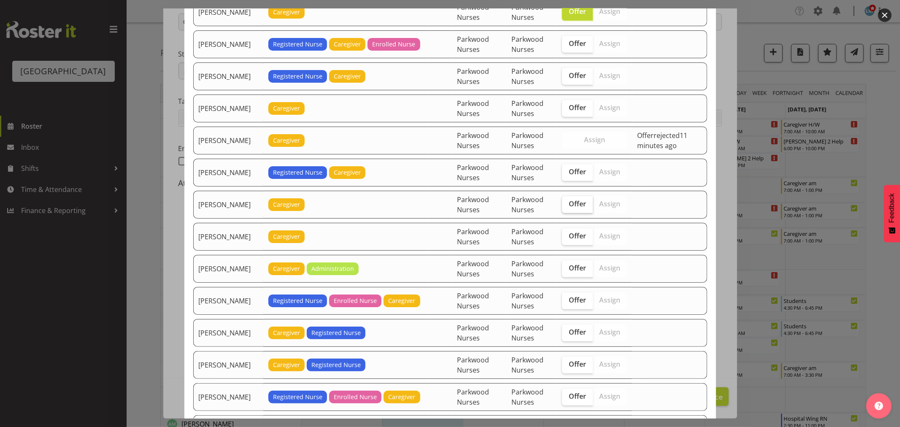
click at [581, 205] on span "Offer" at bounding box center [577, 204] width 17 height 8
click at [567, 205] on input "Offer" at bounding box center [564, 203] width 5 height 5
checkbox input "true"
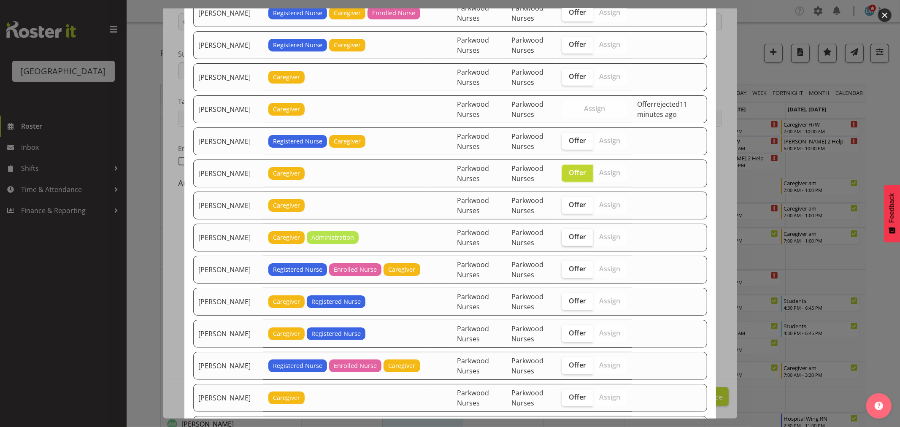
scroll to position [703, 0]
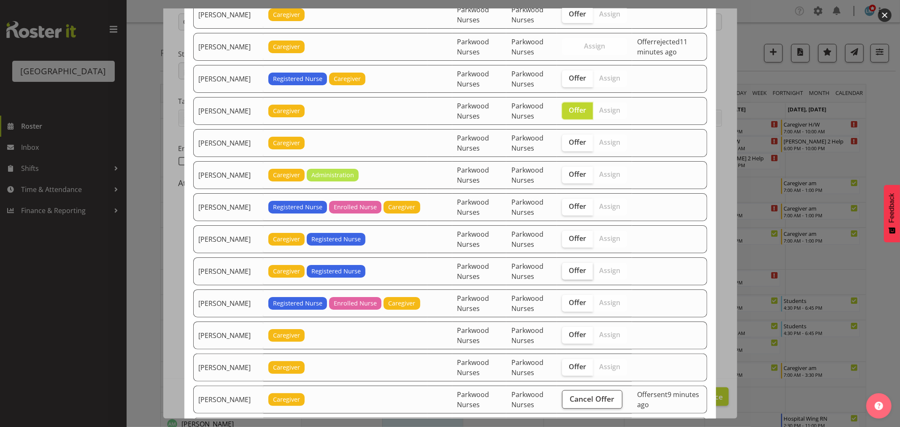
click at [578, 272] on span "Offer" at bounding box center [577, 270] width 17 height 8
click at [567, 272] on input "Offer" at bounding box center [564, 270] width 5 height 5
checkbox input "true"
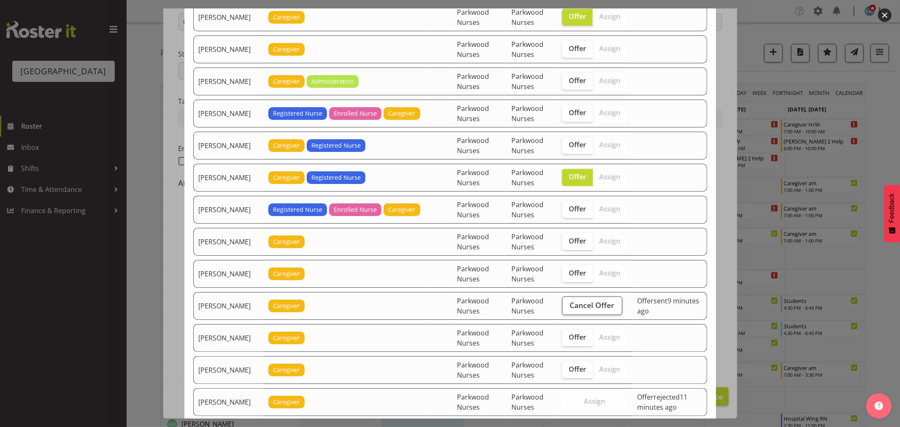
scroll to position [844, 0]
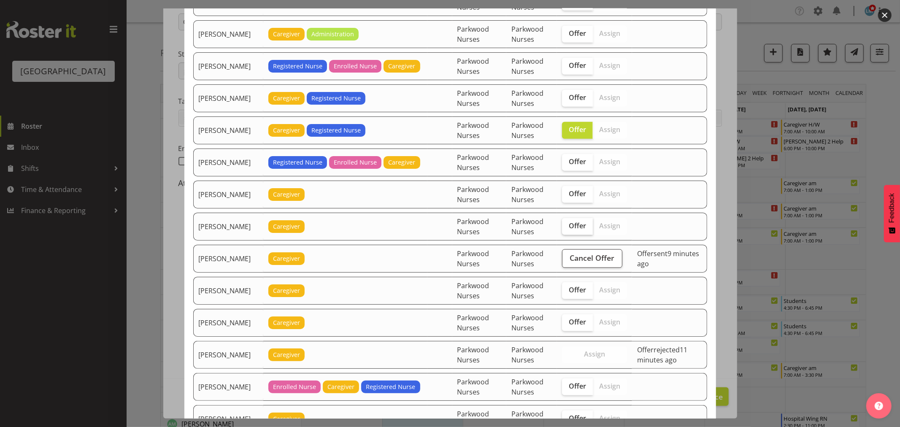
click at [575, 227] on span "Offer" at bounding box center [577, 225] width 17 height 8
click at [567, 227] on input "Offer" at bounding box center [564, 225] width 5 height 5
click at [589, 229] on label "Offer" at bounding box center [577, 226] width 31 height 17
click at [567, 229] on input "Offer" at bounding box center [564, 225] width 5 height 5
checkbox input "false"
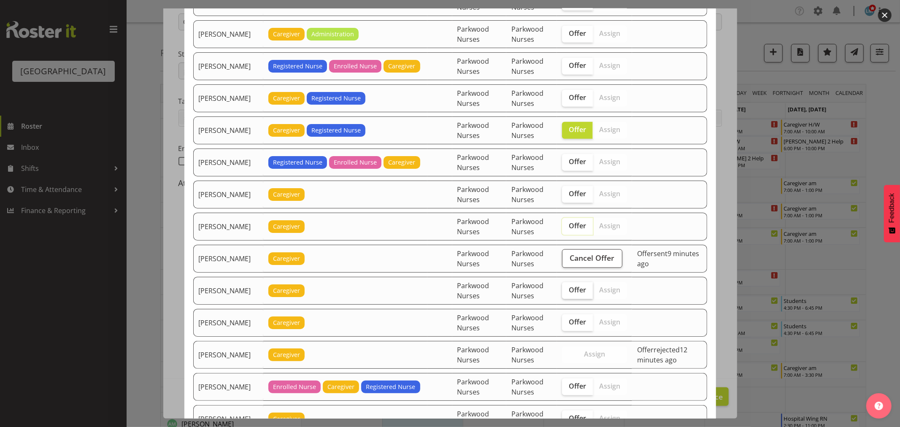
scroll to position [890, 0]
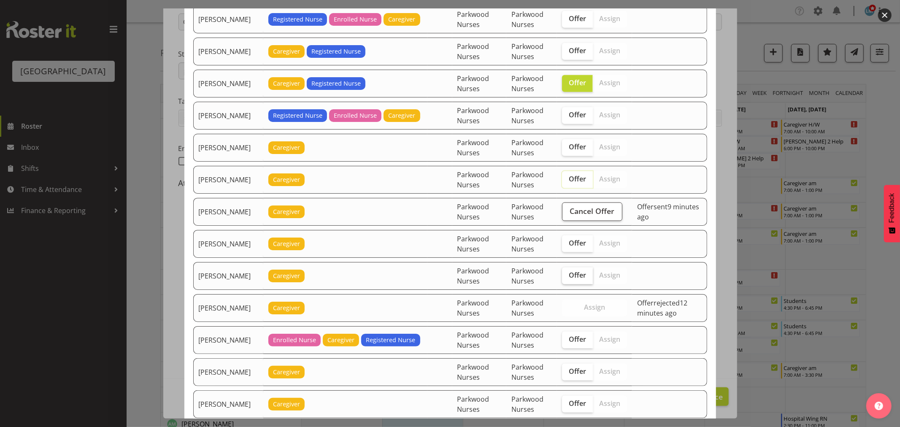
click at [580, 284] on label "Offer" at bounding box center [577, 275] width 31 height 17
click at [567, 278] on input "Offer" at bounding box center [564, 274] width 5 height 5
checkbox input "true"
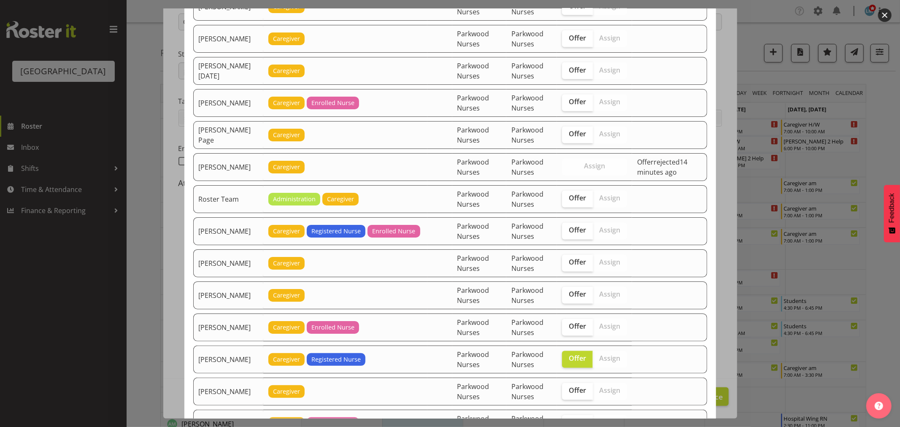
scroll to position [1265, 0]
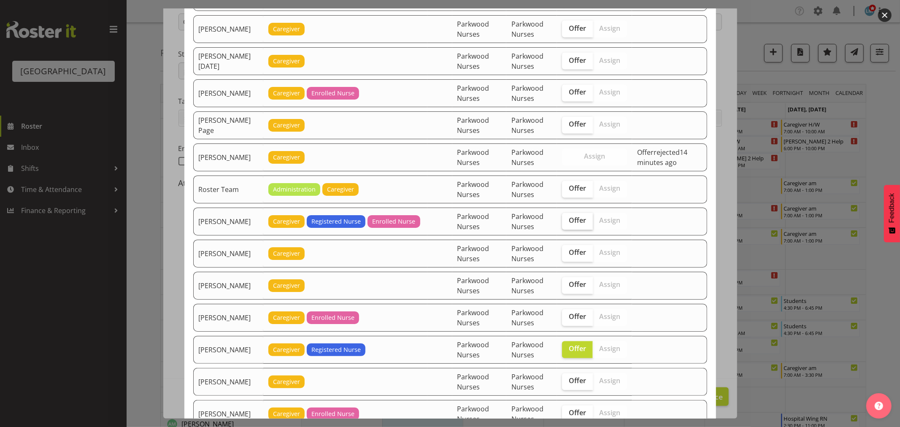
click at [574, 225] on span "Offer" at bounding box center [577, 220] width 17 height 8
click at [567, 224] on input "Offer" at bounding box center [564, 220] width 5 height 5
checkbox input "true"
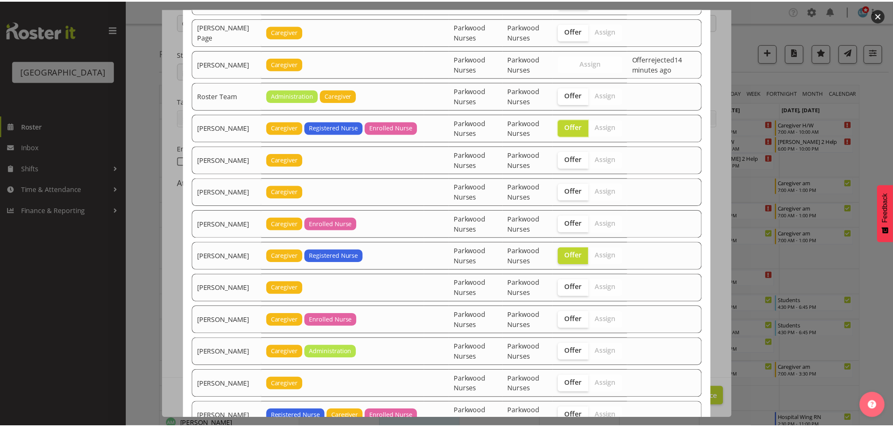
scroll to position [1428, 0]
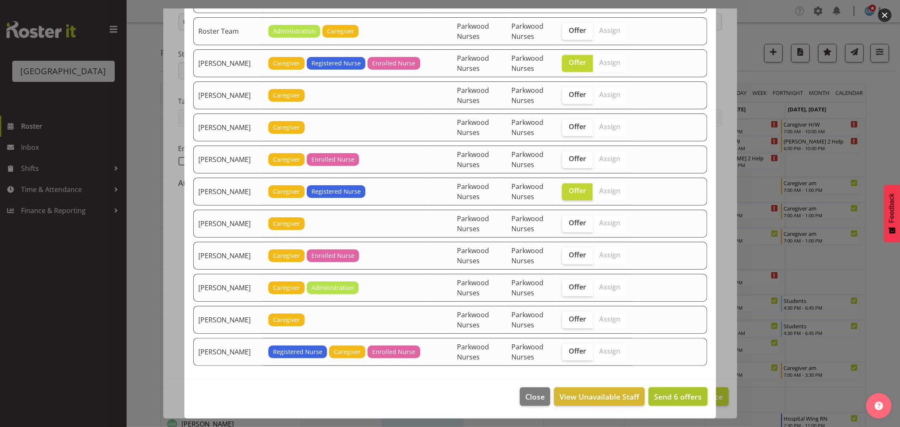
click at [662, 397] on span "Send 6 offers" at bounding box center [678, 396] width 48 height 10
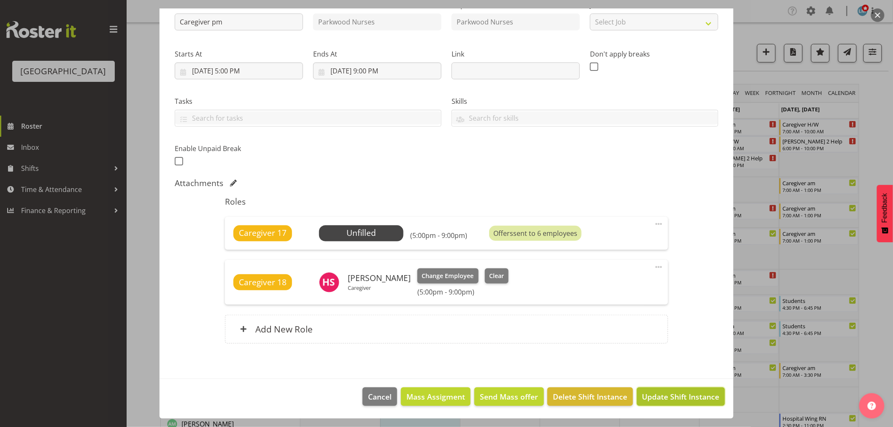
click at [663, 397] on span "Update Shift Instance" at bounding box center [680, 396] width 77 height 11
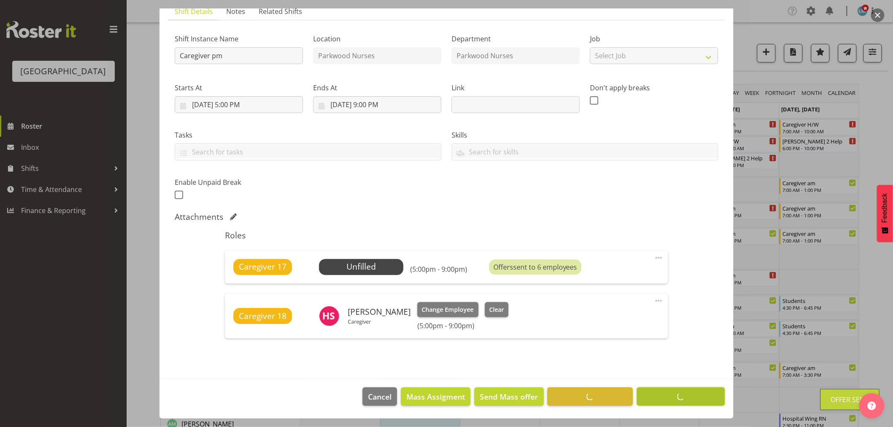
scroll to position [65, 0]
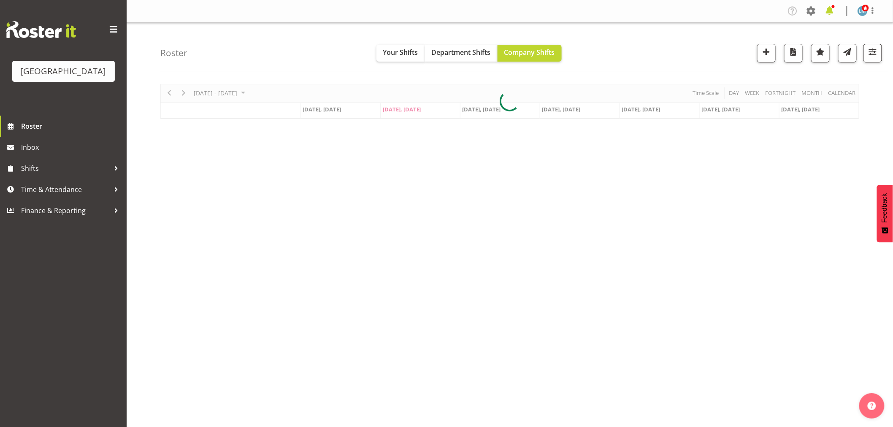
click at [831, 11] on span at bounding box center [829, 10] width 13 height 13
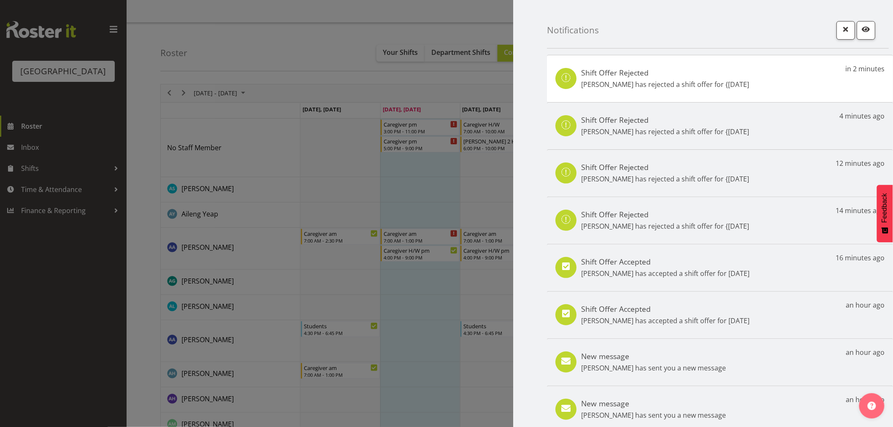
click at [70, 370] on div at bounding box center [446, 213] width 893 height 427
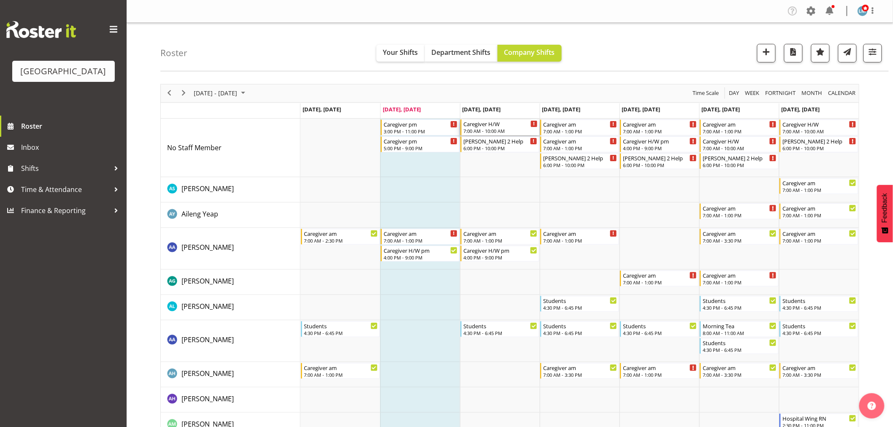
click at [483, 129] on div "7:00 AM - 10:00 AM" at bounding box center [500, 130] width 74 height 7
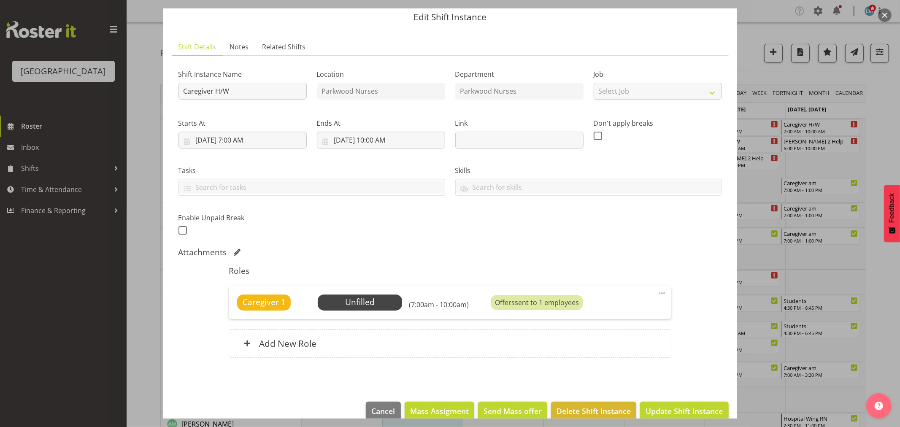
scroll to position [44, 0]
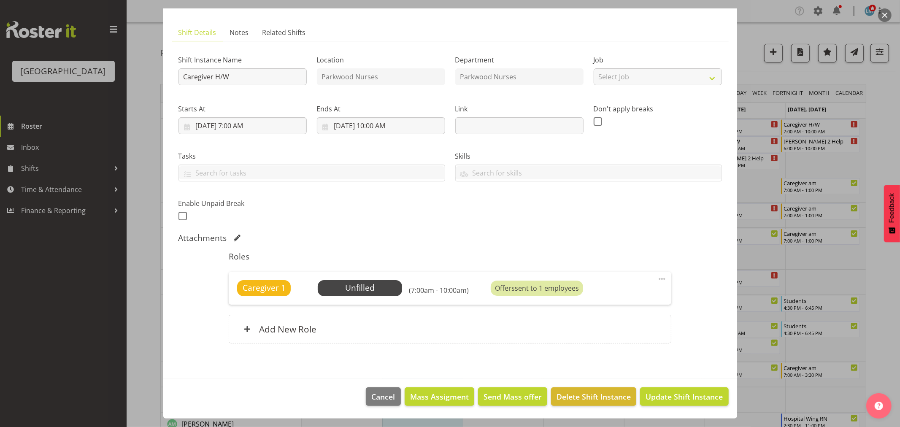
click at [882, 167] on div at bounding box center [450, 213] width 900 height 427
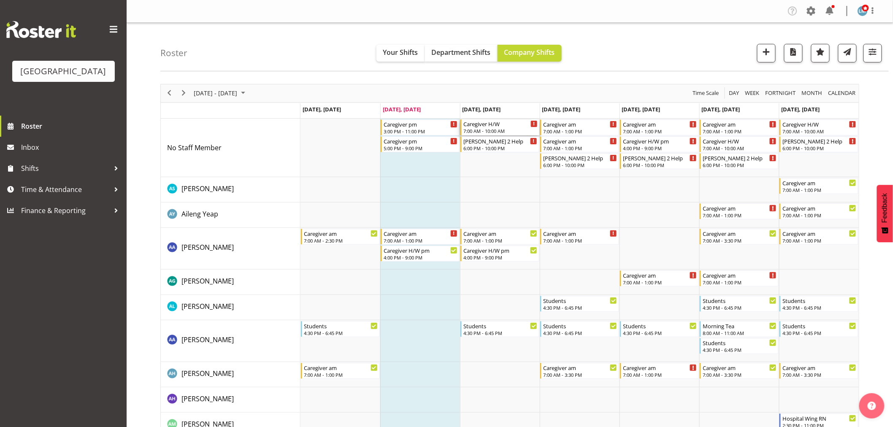
click at [470, 123] on div "Caregiver H/W" at bounding box center [500, 123] width 74 height 8
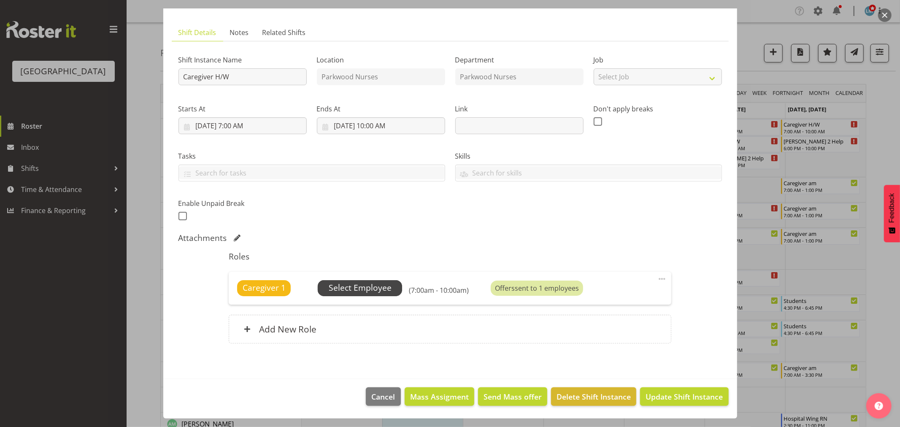
click at [349, 294] on span "Select Employee" at bounding box center [360, 288] width 63 height 12
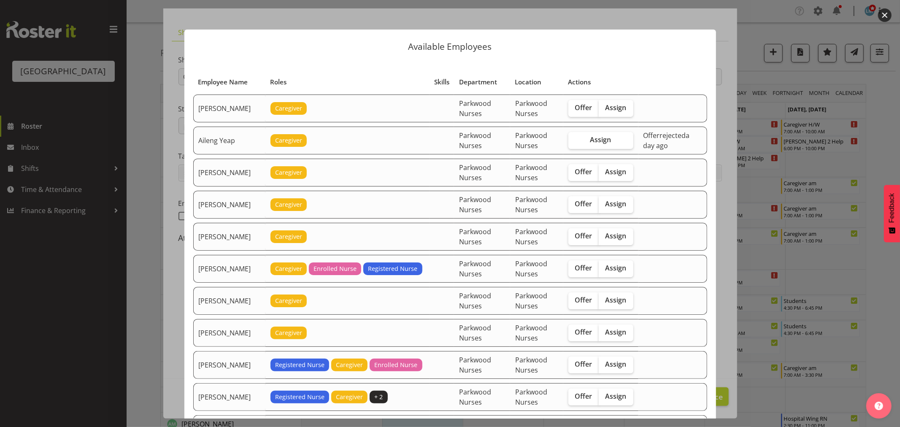
click at [881, 124] on div at bounding box center [450, 213] width 900 height 427
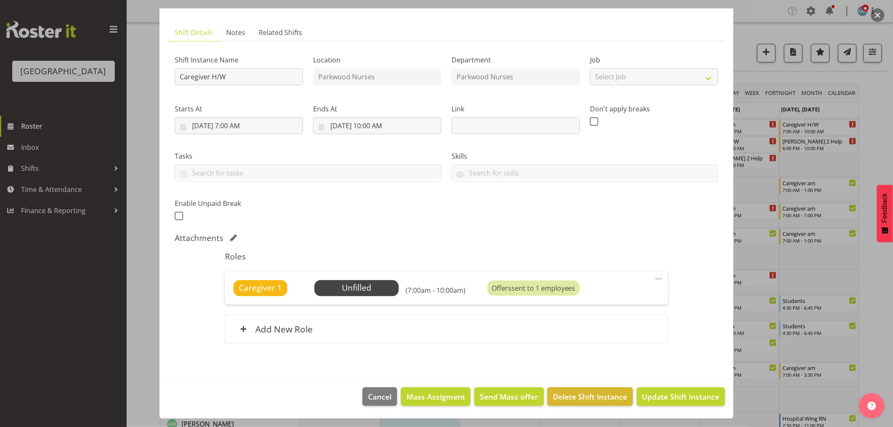
click at [881, 124] on div at bounding box center [446, 213] width 893 height 427
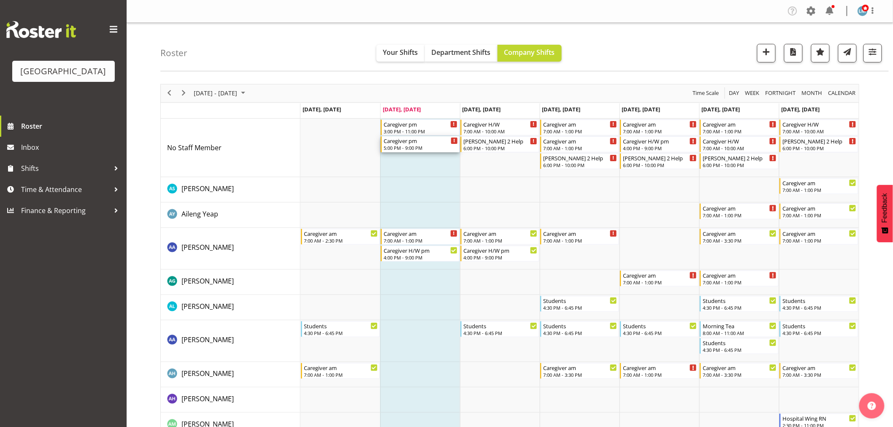
click at [409, 143] on div "Caregiver pm" at bounding box center [420, 140] width 74 height 8
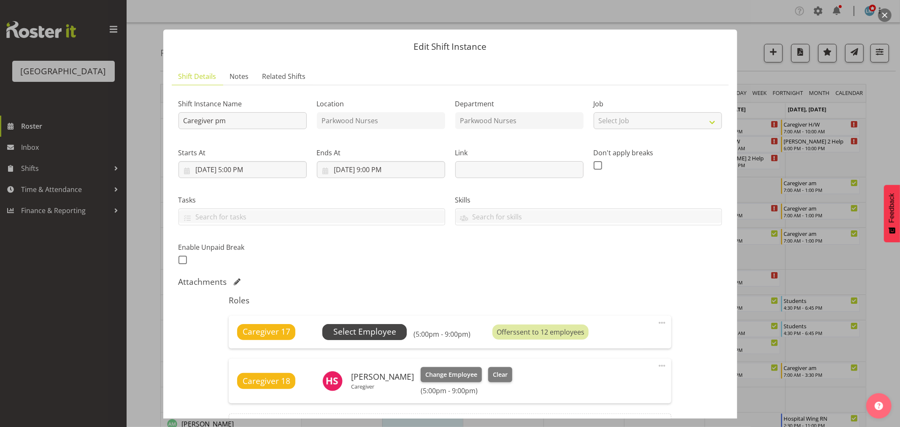
click at [394, 327] on span "Select Employee" at bounding box center [364, 332] width 84 height 16
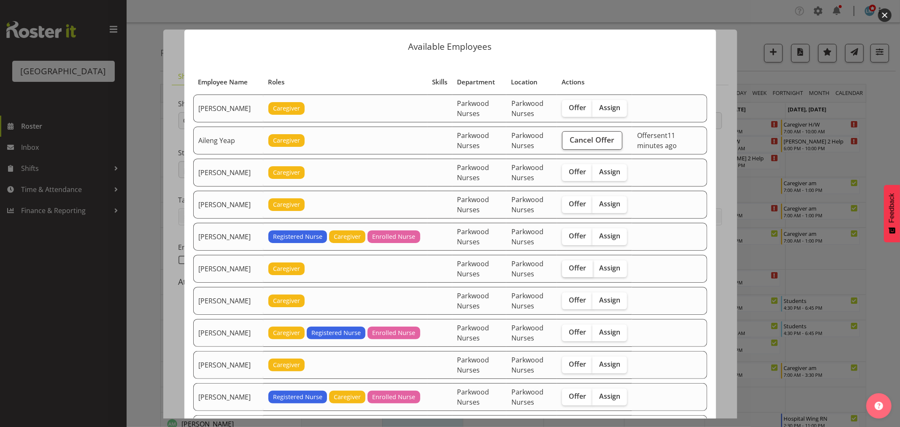
click at [577, 272] on label "Offer" at bounding box center [577, 268] width 31 height 17
click at [567, 271] on input "Offer" at bounding box center [564, 267] width 5 height 5
checkbox input "true"
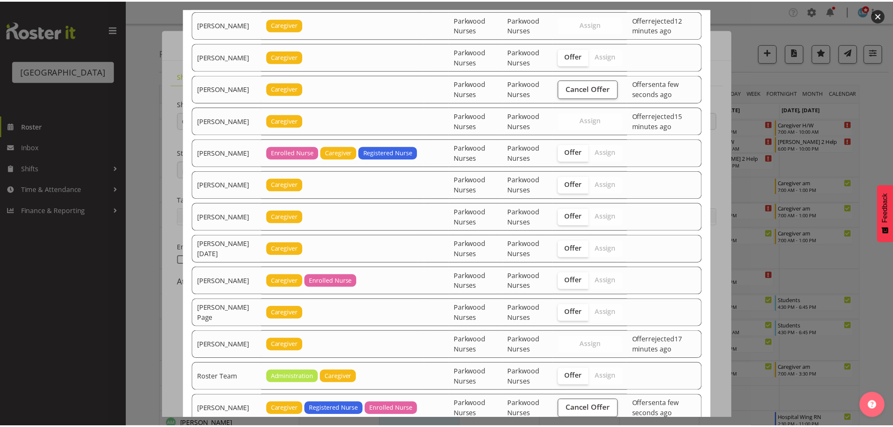
scroll to position [1428, 0]
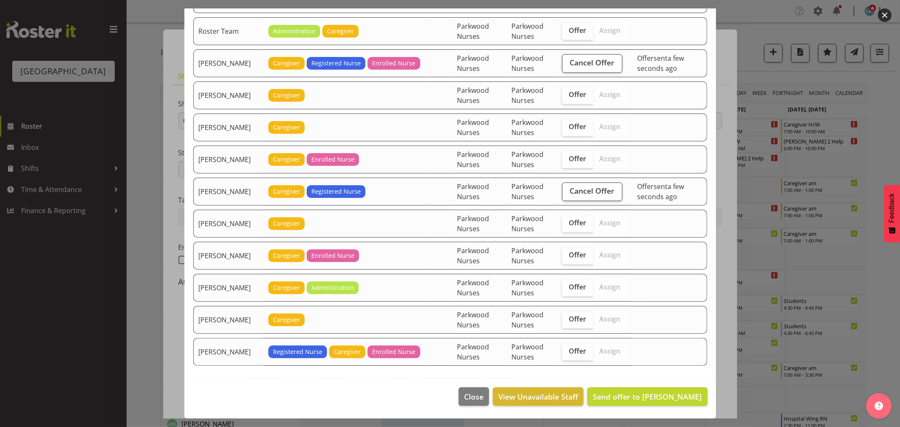
drag, startPoint x: 660, startPoint y: 407, endPoint x: 661, endPoint y: 399, distance: 7.2
click at [660, 406] on footer "Close View Unavailable Staff Send offer to Bailey Potter" at bounding box center [449, 399] width 531 height 40
click at [661, 399] on span "Send offer to Bailey Potter" at bounding box center [647, 396] width 109 height 10
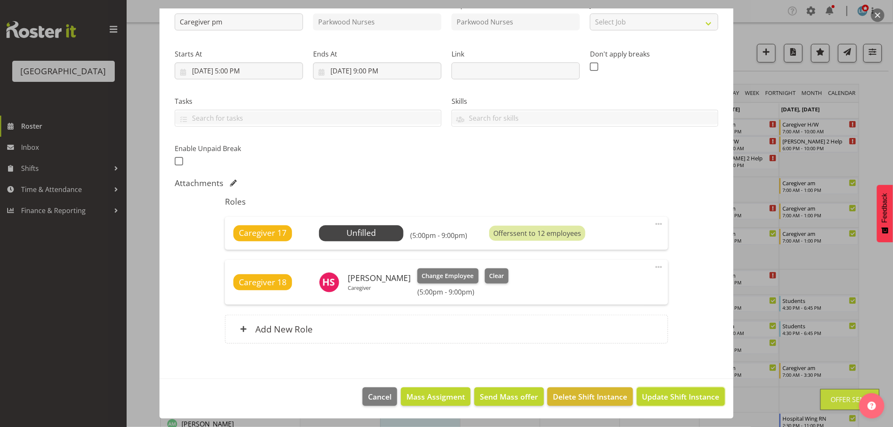
click at [661, 399] on span "Update Shift Instance" at bounding box center [680, 396] width 77 height 11
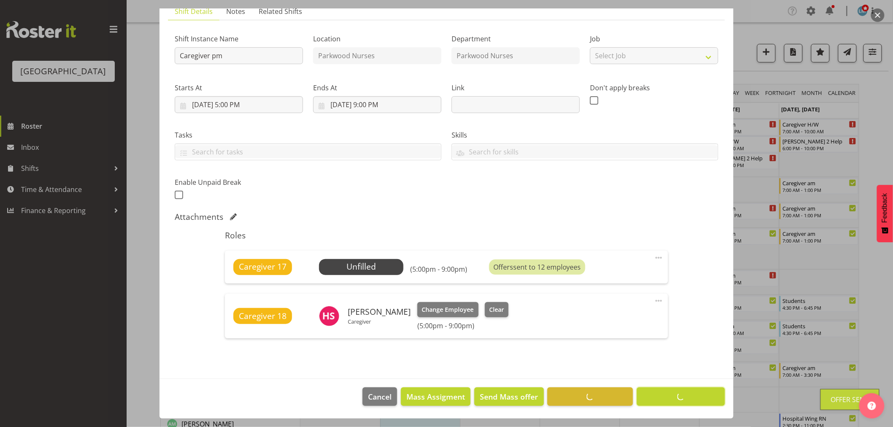
scroll to position [65, 0]
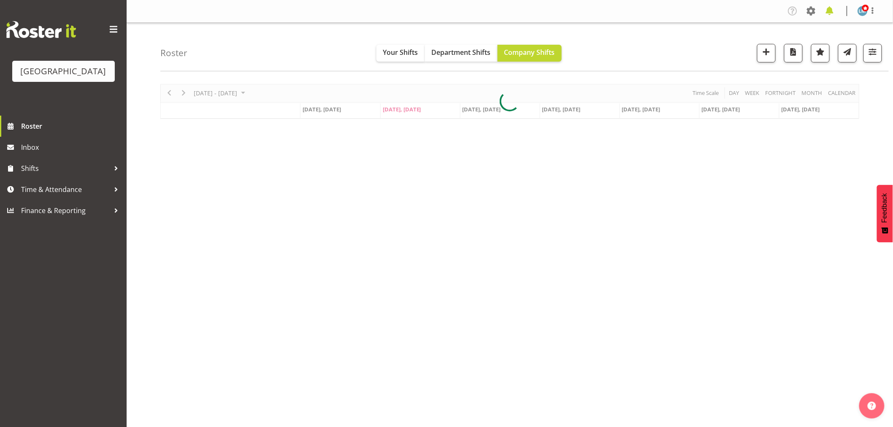
click at [834, 11] on span at bounding box center [829, 10] width 13 height 13
click at [78, 271] on div "Parkwood Retirement Village Roster Inbox Shifts Time & Attendance Finance & Rep…" at bounding box center [63, 213] width 127 height 427
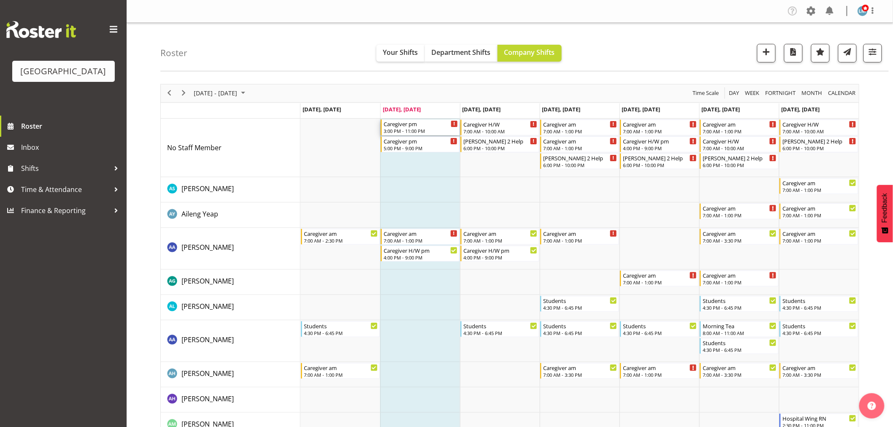
click at [414, 132] on div "3:00 PM - 11:00 PM" at bounding box center [420, 130] width 74 height 7
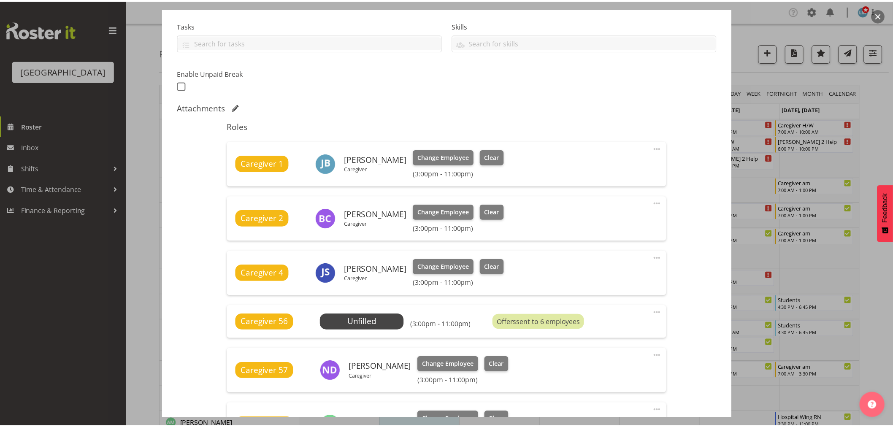
scroll to position [187, 0]
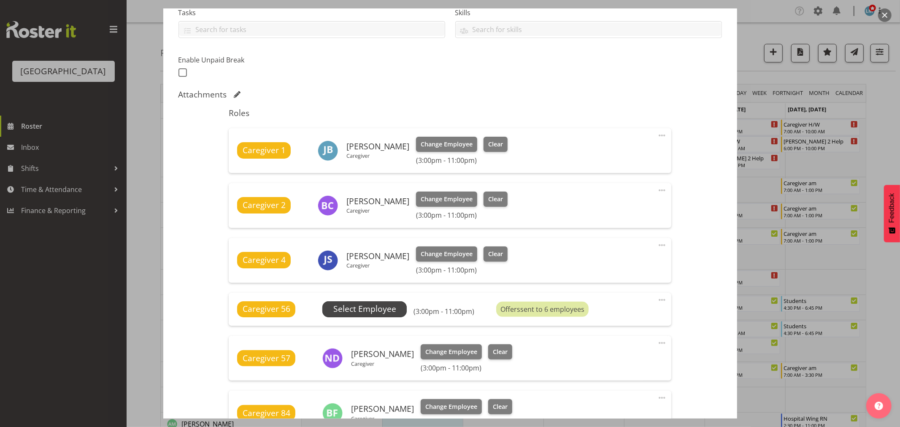
click at [378, 312] on span "Select Employee" at bounding box center [364, 309] width 63 height 12
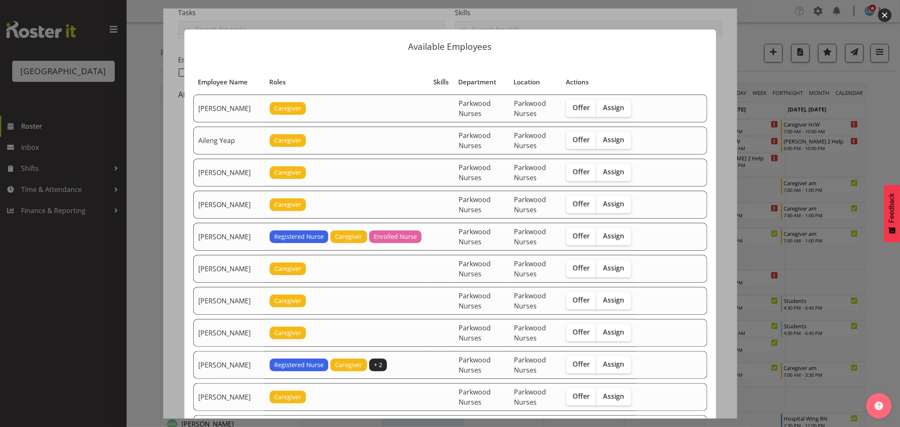
click at [19, 317] on div at bounding box center [450, 213] width 900 height 427
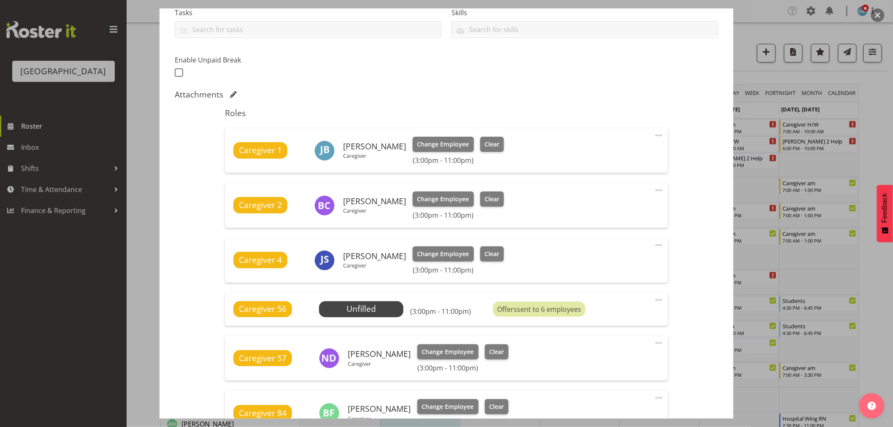
click at [39, 321] on div at bounding box center [446, 213] width 893 height 427
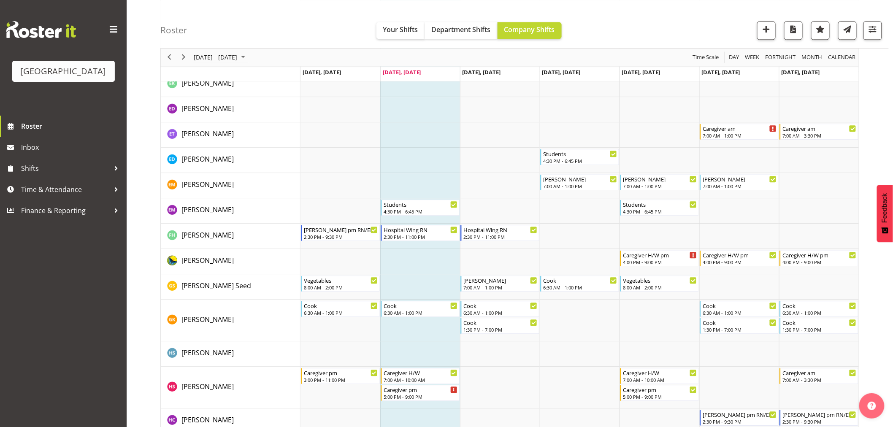
scroll to position [844, 0]
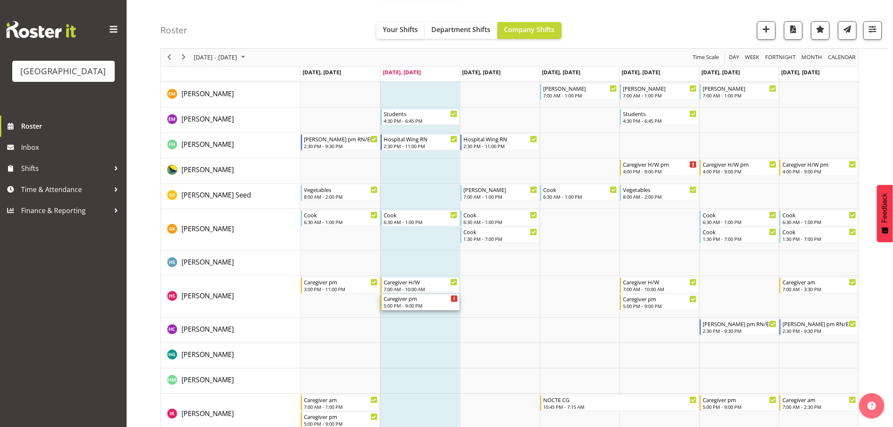
click at [422, 305] on div "5:00 PM - 9:00 PM" at bounding box center [420, 305] width 74 height 7
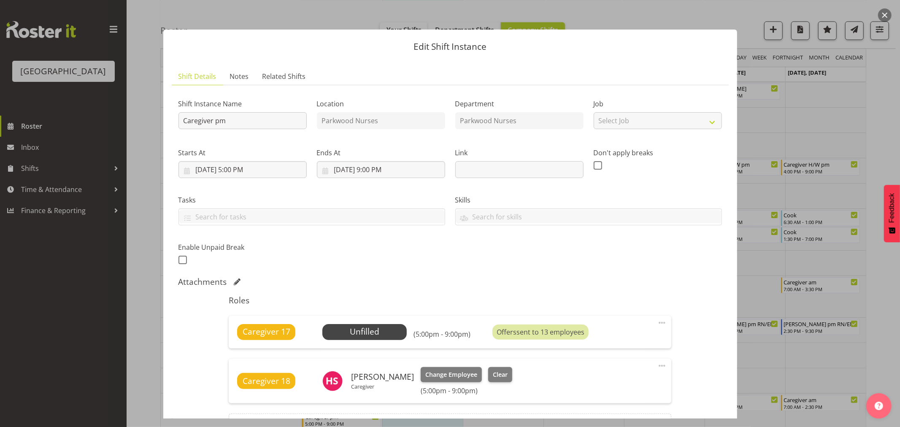
click at [66, 330] on div at bounding box center [450, 213] width 900 height 427
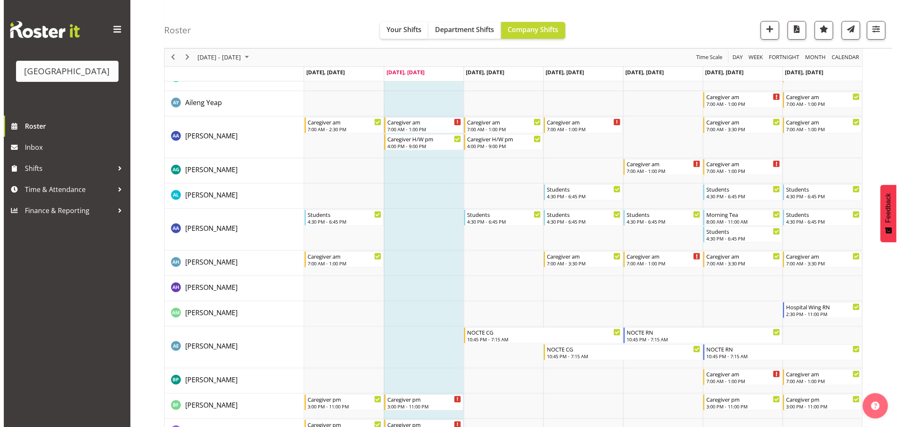
scroll to position [0, 0]
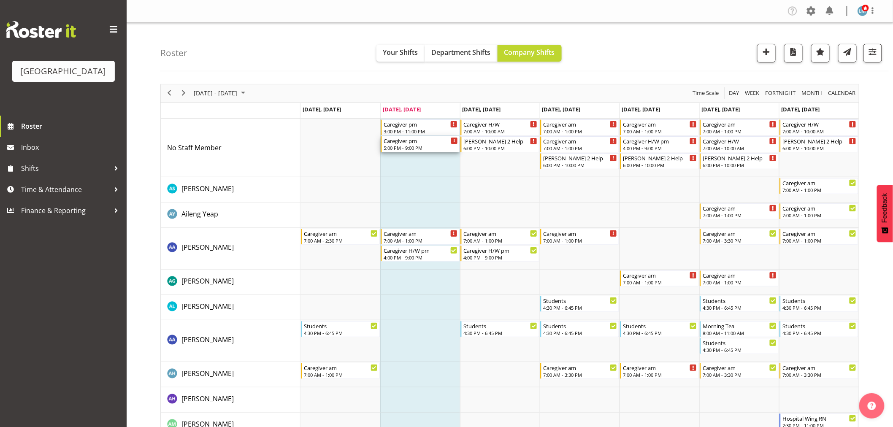
click at [428, 138] on div "Caregiver pm" at bounding box center [420, 140] width 74 height 8
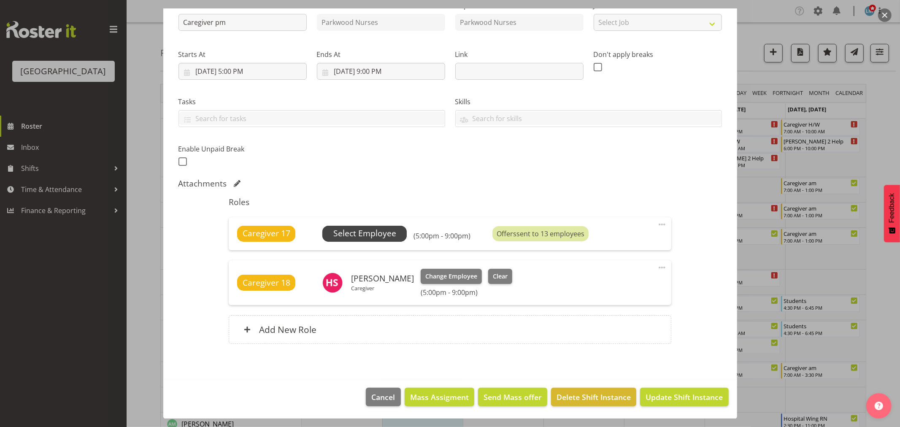
scroll to position [99, 0]
click at [375, 235] on span "Select Employee" at bounding box center [364, 233] width 63 height 12
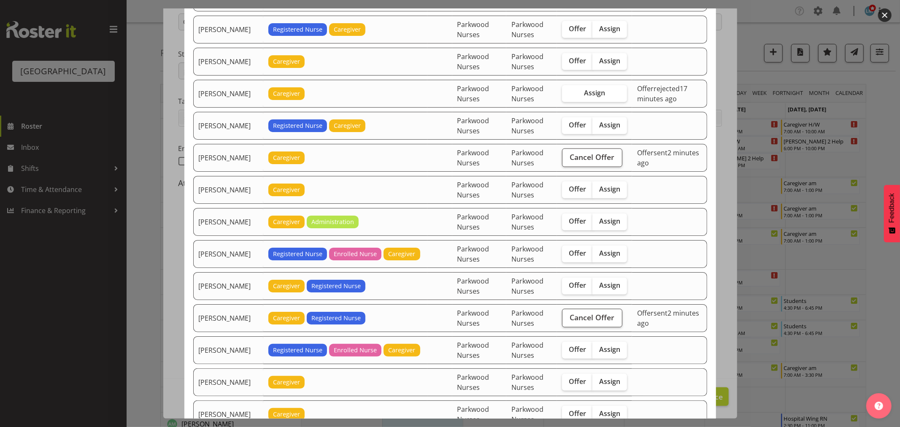
scroll to position [562, 0]
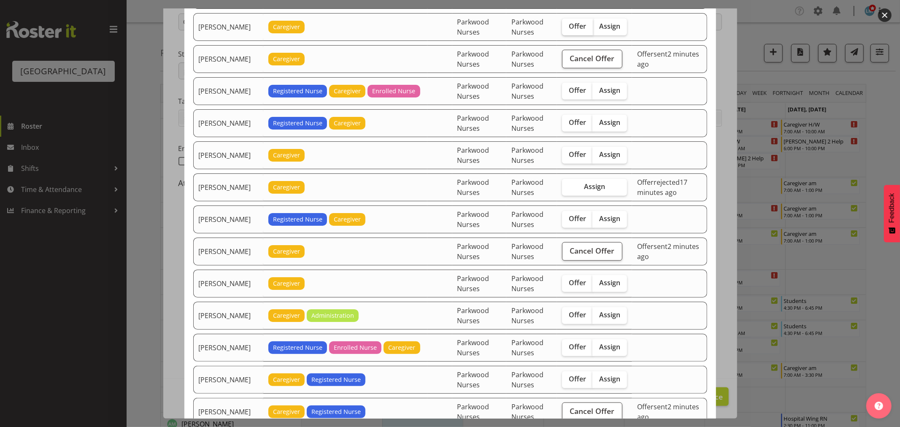
click at [583, 26] on span "Offer" at bounding box center [577, 26] width 17 height 8
click at [567, 26] on input "Offer" at bounding box center [564, 26] width 5 height 5
checkbox input "true"
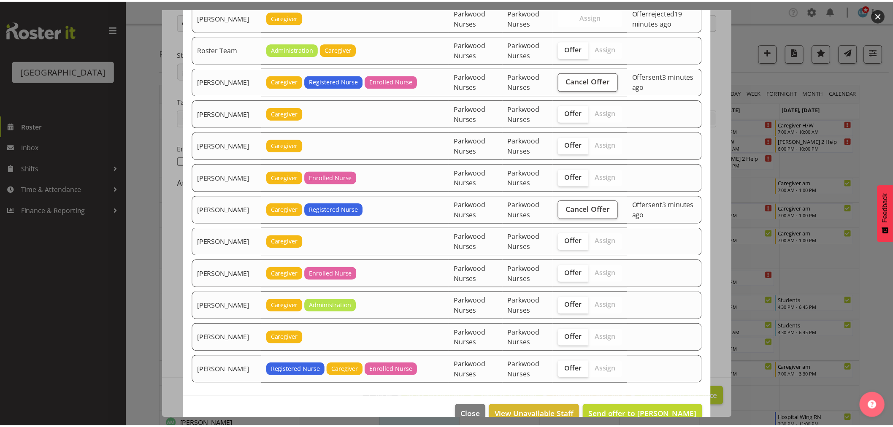
scroll to position [1428, 0]
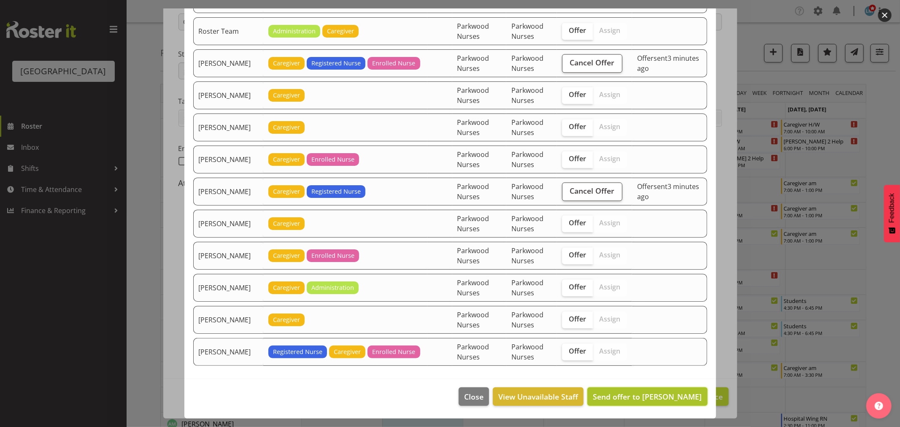
click at [634, 397] on span "Send offer to Ian Ramos" at bounding box center [647, 396] width 109 height 10
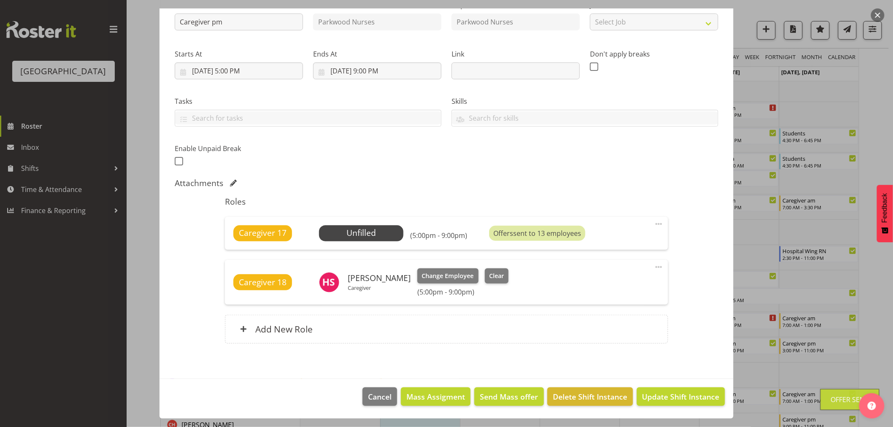
scroll to position [234, 0]
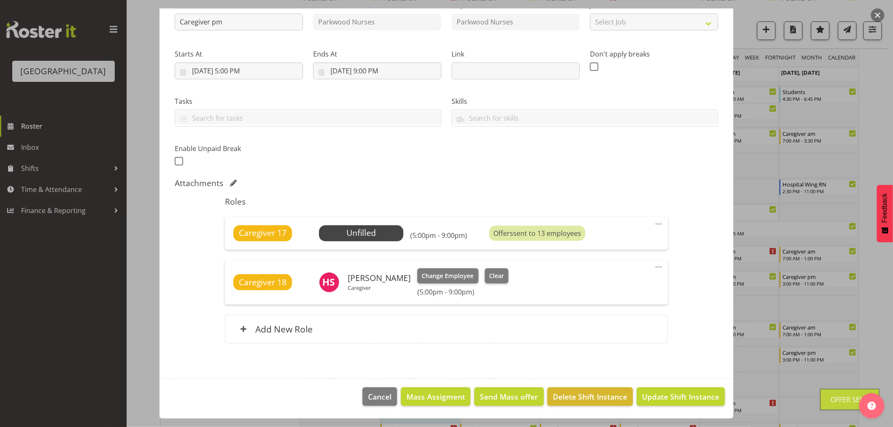
click at [642, 386] on footer "Cancel Mass Assigment Send Mass offer Delete Shift Instance Update Shift Instan…" at bounding box center [446, 399] width 574 height 40
click at [643, 387] on button "Update Shift Instance" at bounding box center [681, 396] width 88 height 19
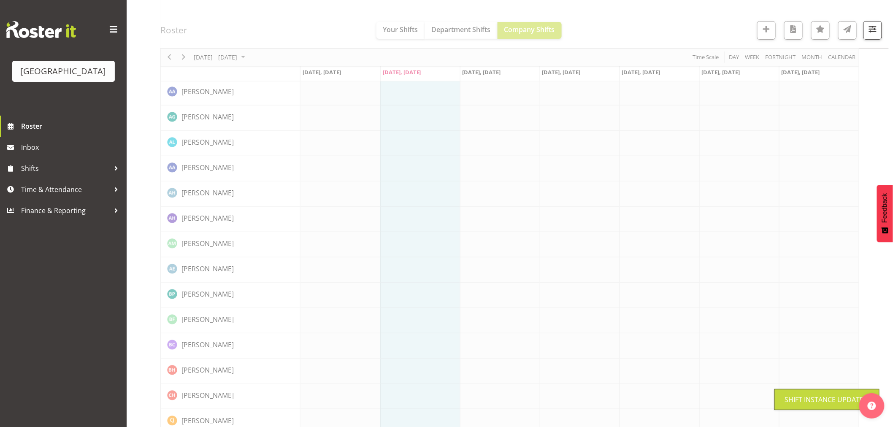
scroll to position [0, 0]
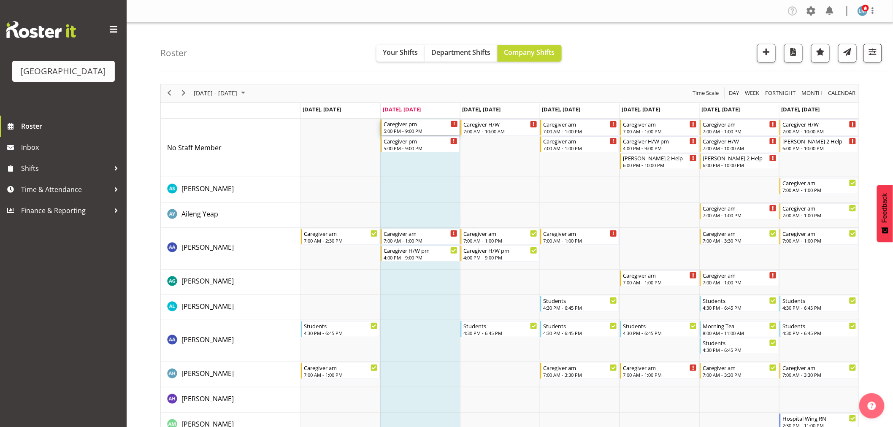
click at [397, 125] on div "Caregiver pm" at bounding box center [420, 123] width 74 height 8
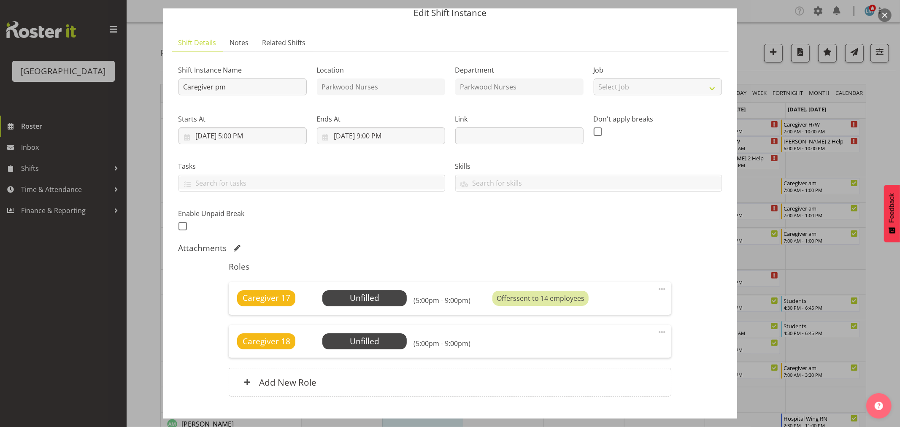
scroll to position [47, 0]
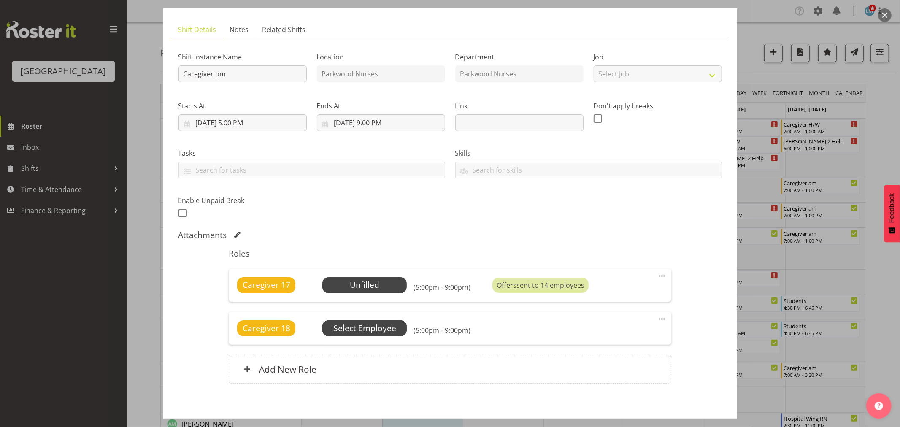
click at [0, 0] on span "Select Employee" at bounding box center [0, 0] width 0 height 0
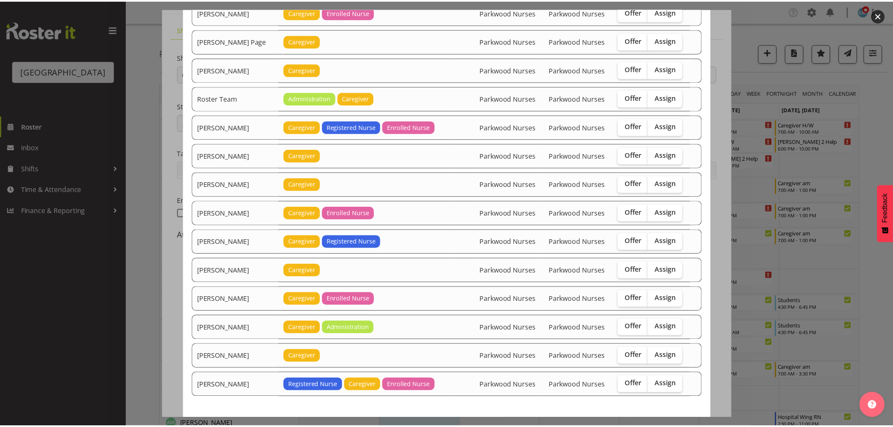
scroll to position [1249, 0]
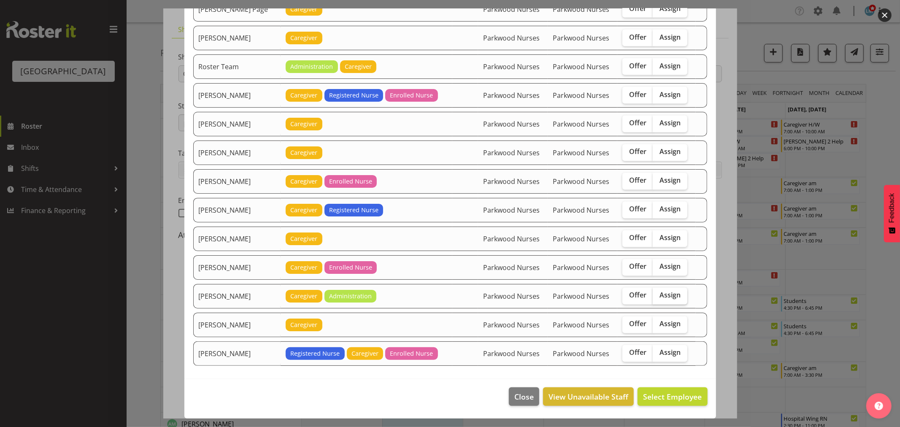
click at [663, 299] on span "Assign" at bounding box center [669, 295] width 21 height 8
click at [658, 298] on input "Assign" at bounding box center [655, 295] width 5 height 5
checkbox input "true"
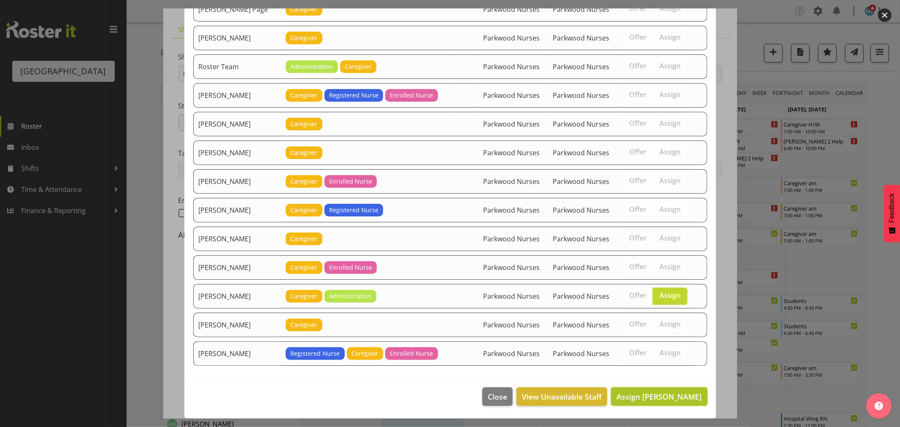
click at [676, 397] on span "Assign Wendy Hayden" at bounding box center [658, 396] width 85 height 10
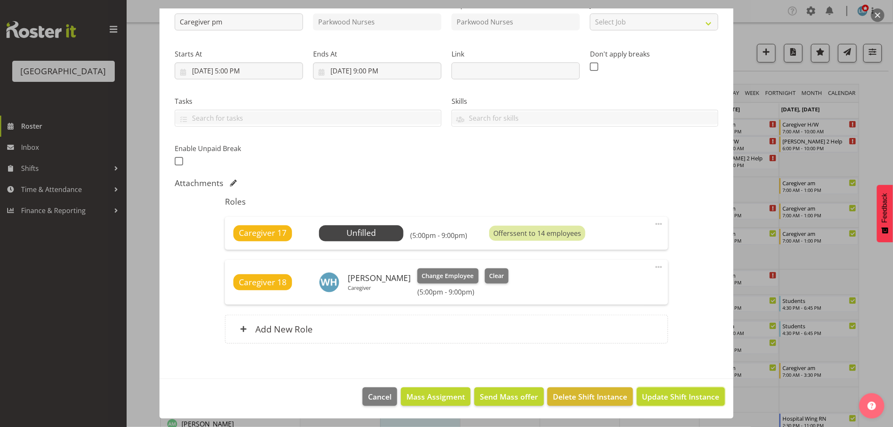
click at [676, 397] on span "Update Shift Instance" at bounding box center [680, 396] width 77 height 11
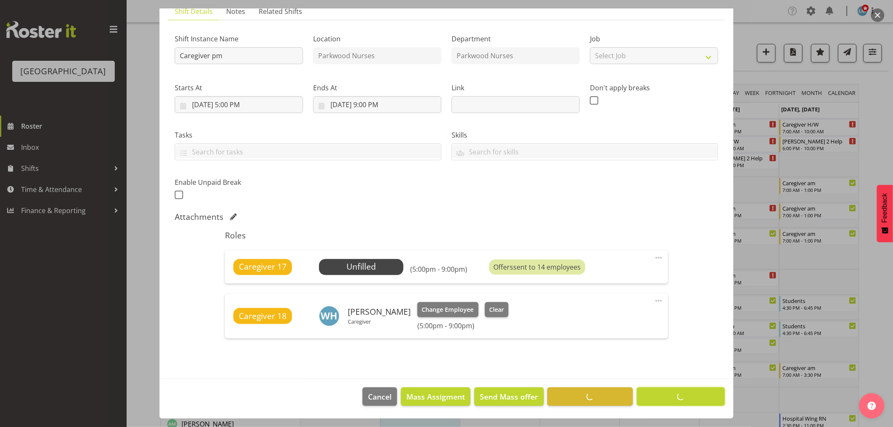
scroll to position [65, 0]
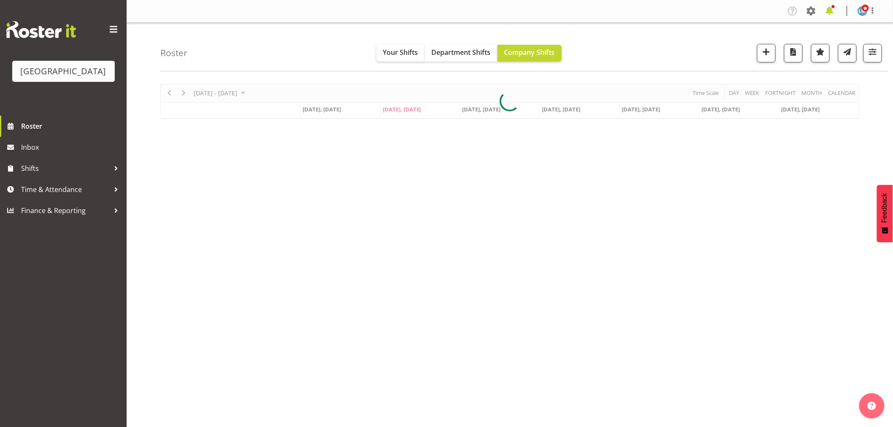
click at [830, 7] on span at bounding box center [829, 10] width 13 height 13
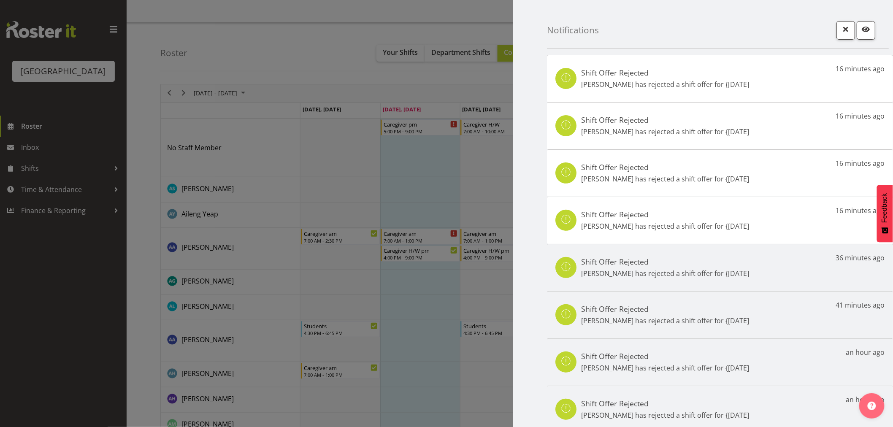
click at [63, 331] on div at bounding box center [446, 213] width 893 height 427
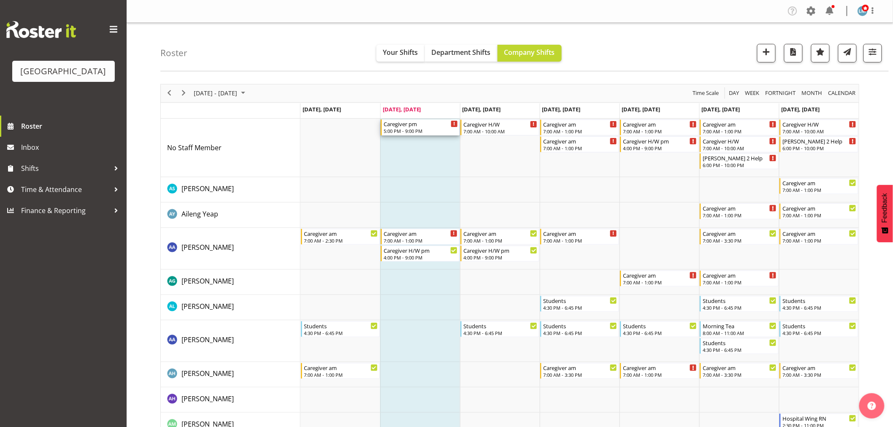
click at [419, 126] on div "Caregiver pm" at bounding box center [420, 123] width 74 height 8
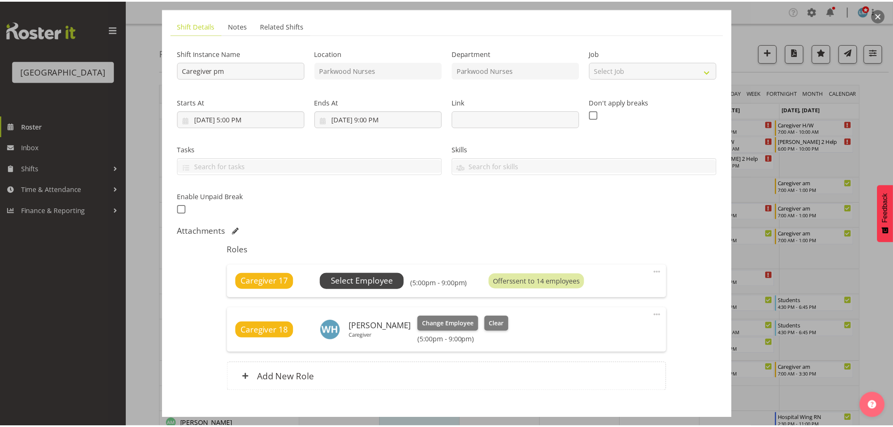
scroll to position [94, 0]
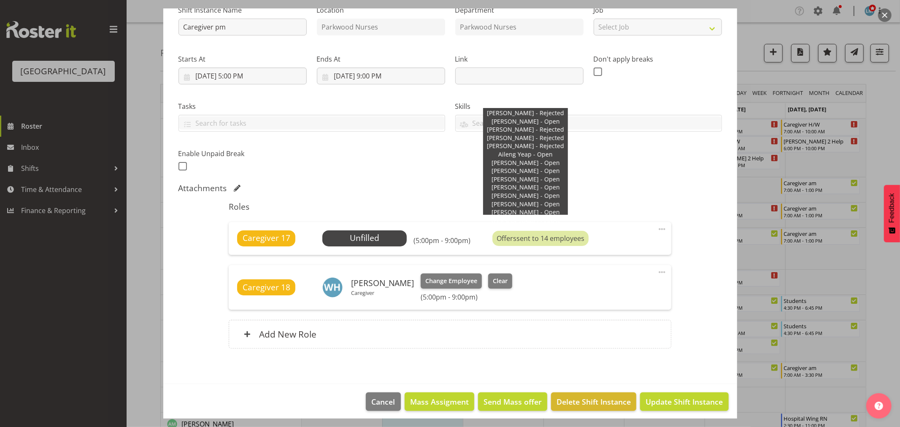
click at [521, 240] on div "Offers sent to 14 employees" at bounding box center [540, 238] width 96 height 15
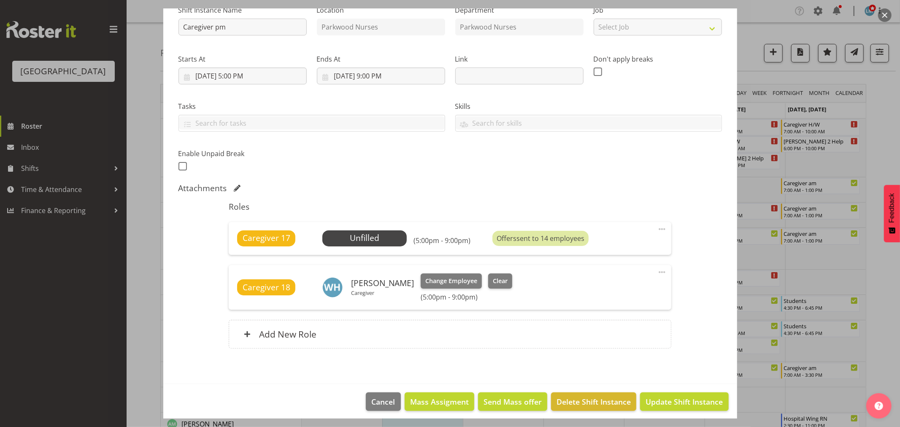
click at [521, 240] on div "Offers sent to 14 employees" at bounding box center [540, 238] width 96 height 15
click at [83, 339] on div at bounding box center [450, 213] width 900 height 427
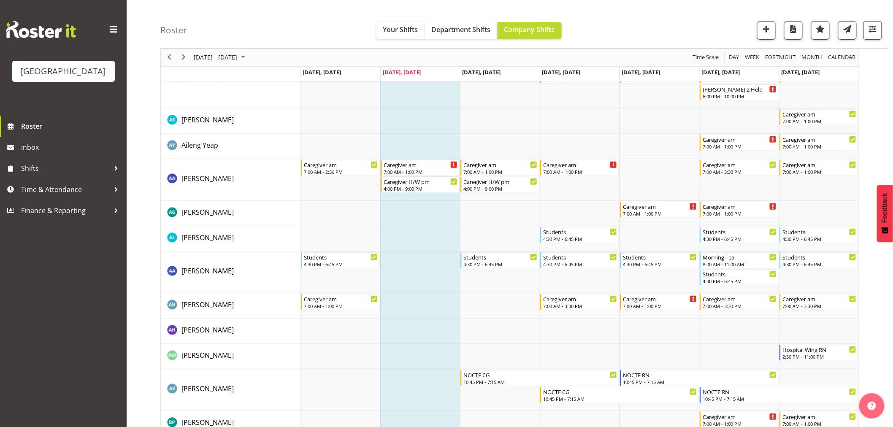
scroll to position [0, 0]
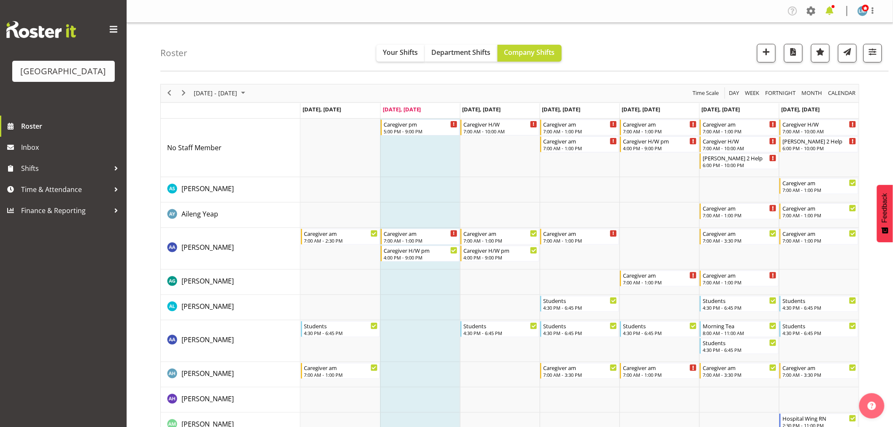
click at [828, 10] on span at bounding box center [829, 10] width 13 height 13
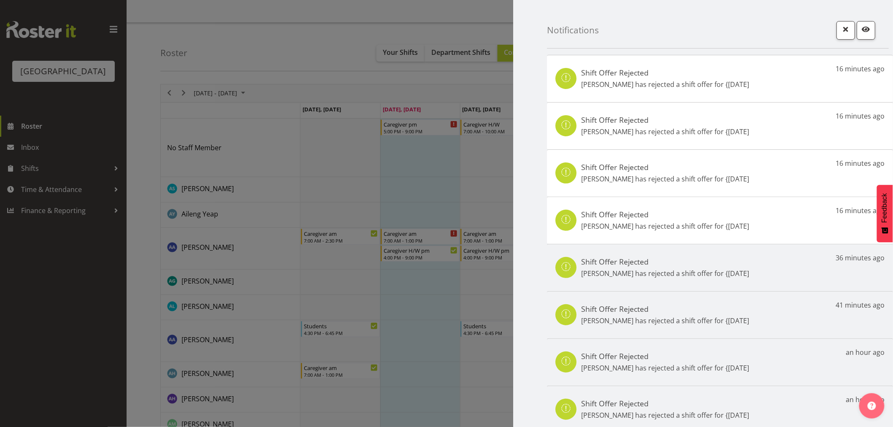
click at [57, 359] on div at bounding box center [446, 213] width 893 height 427
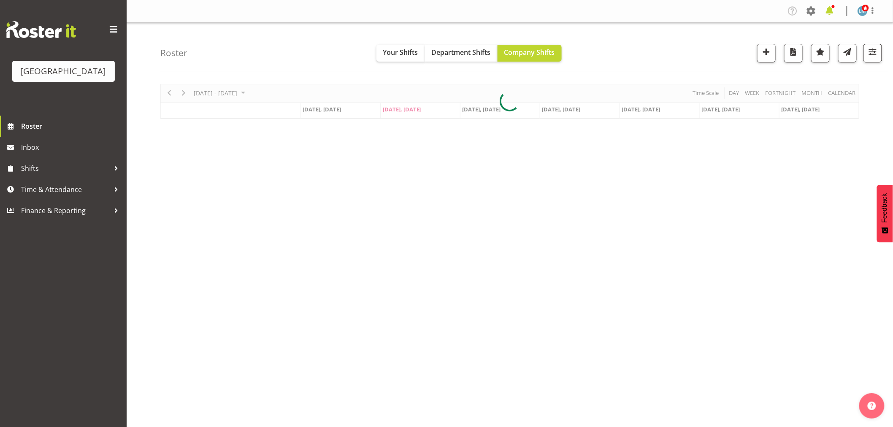
click at [832, 9] on span at bounding box center [829, 10] width 13 height 13
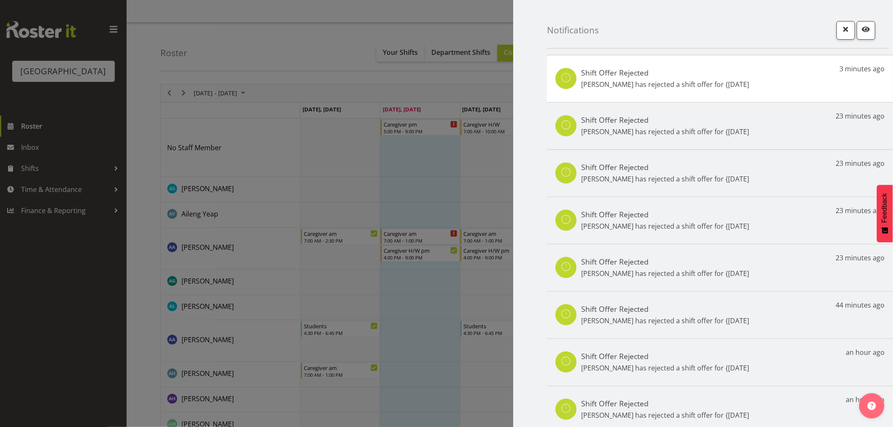
click at [102, 281] on div at bounding box center [446, 213] width 893 height 427
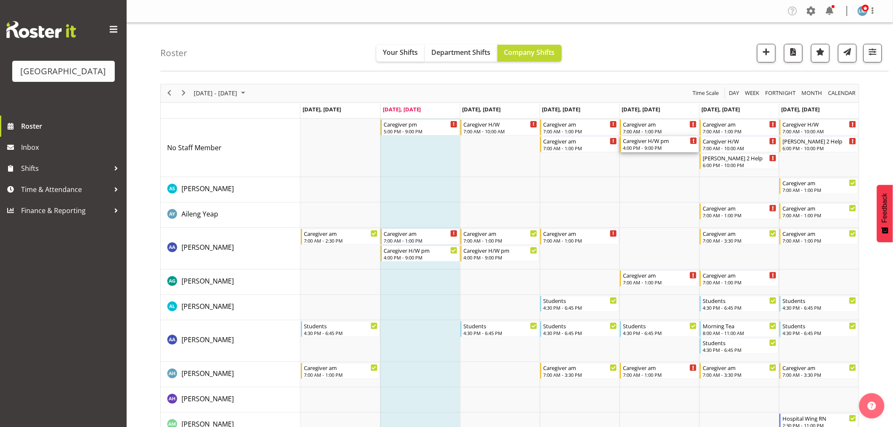
click at [669, 144] on div "Caregiver H/W pm" at bounding box center [660, 140] width 74 height 8
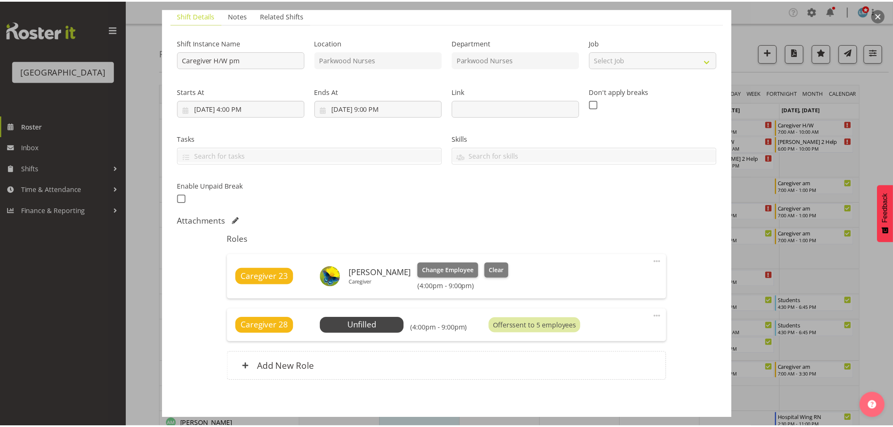
scroll to position [99, 0]
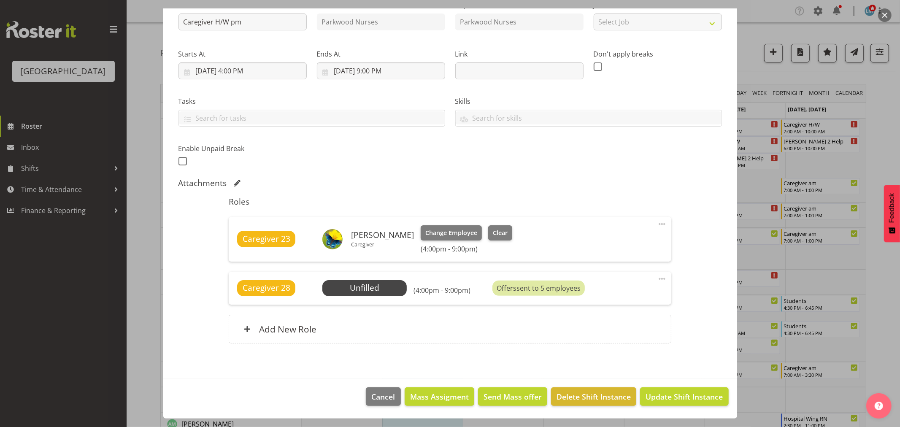
click at [891, 138] on div at bounding box center [450, 213] width 900 height 427
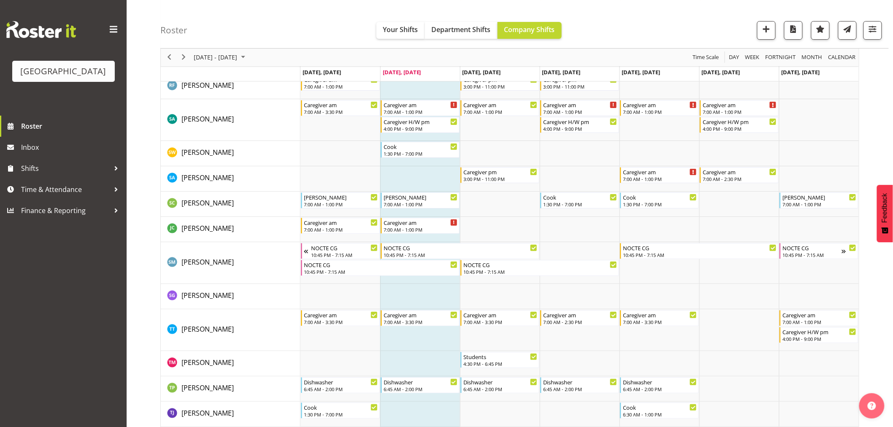
scroll to position [2578, 0]
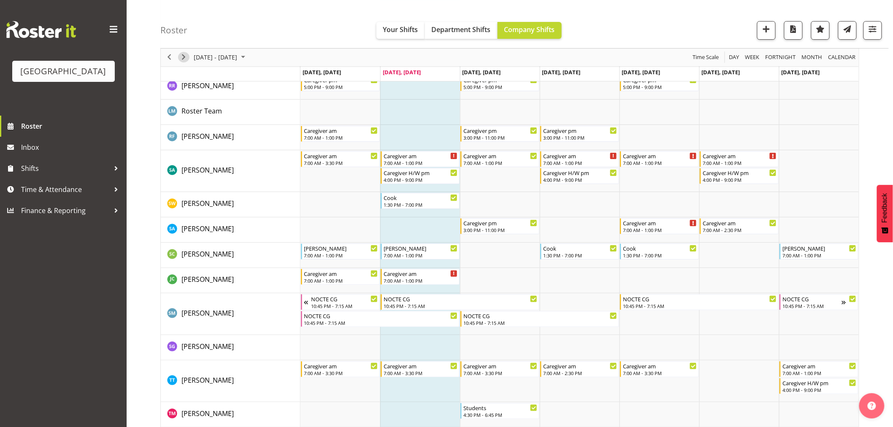
click at [181, 55] on span "Next" at bounding box center [183, 57] width 10 height 11
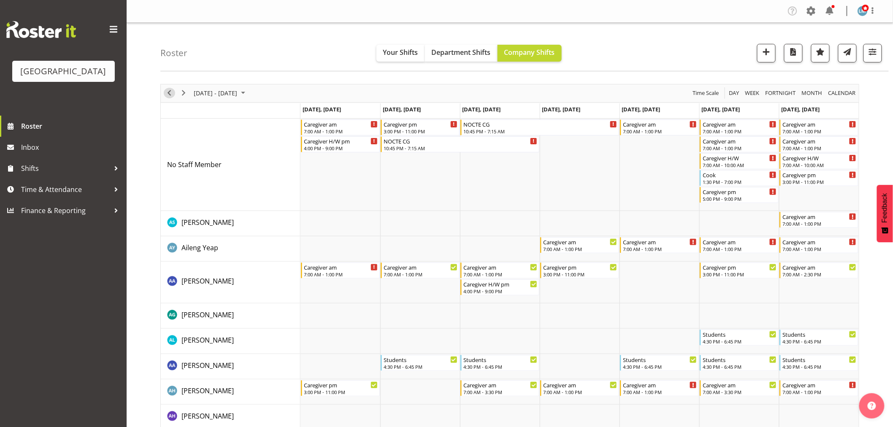
click at [168, 92] on span "Previous" at bounding box center [169, 93] width 10 height 11
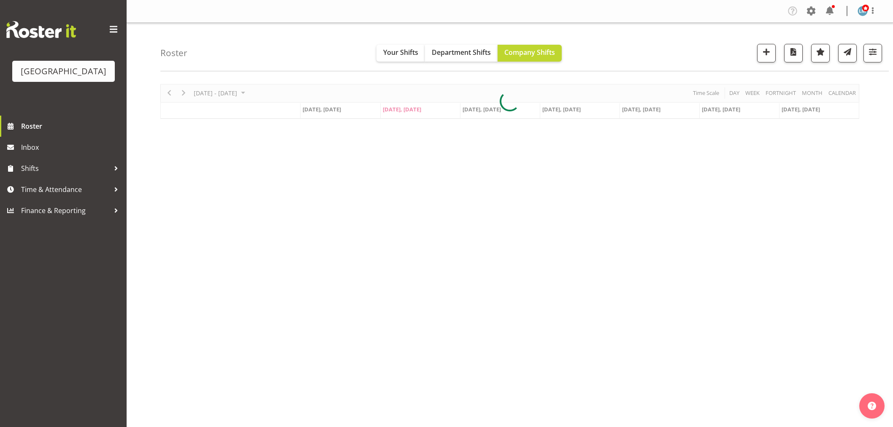
click at [828, 16] on span at bounding box center [829, 10] width 13 height 13
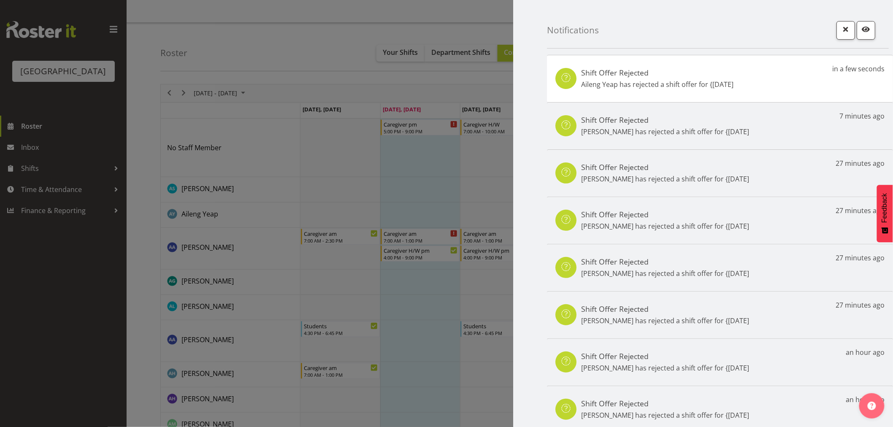
click at [56, 349] on div at bounding box center [446, 213] width 893 height 427
